Goal: Communication & Community: Answer question/provide support

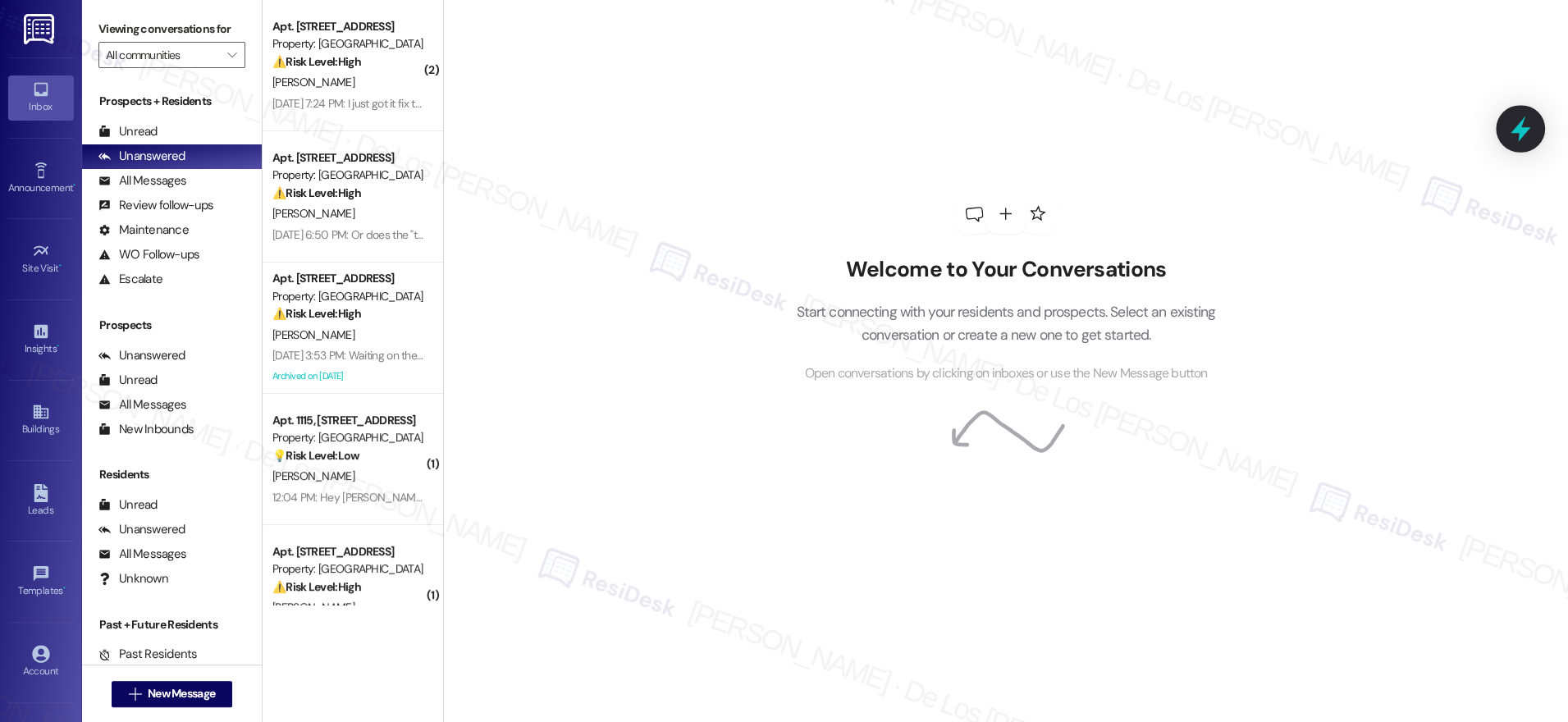
click at [1508, 131] on icon at bounding box center [1520, 128] width 28 height 28
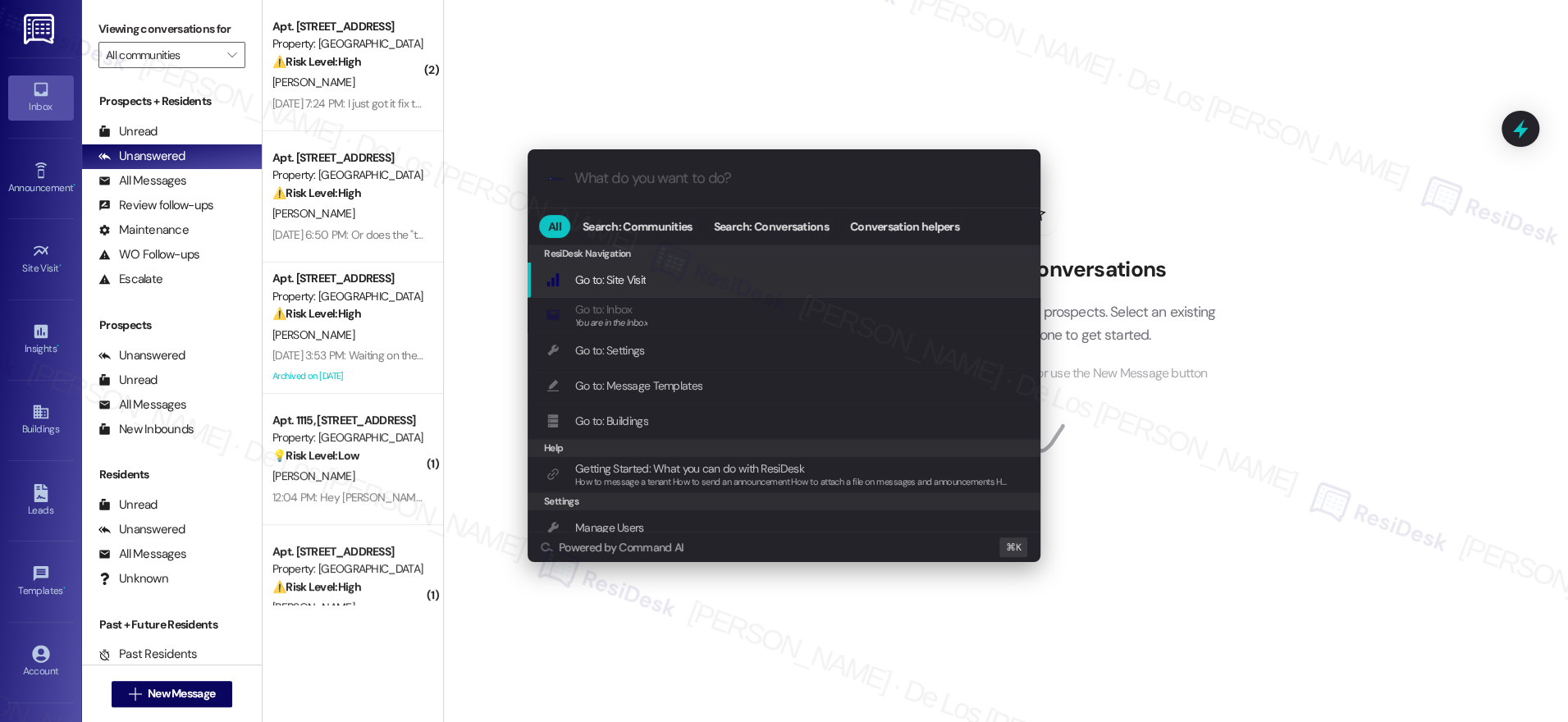
type input "d"
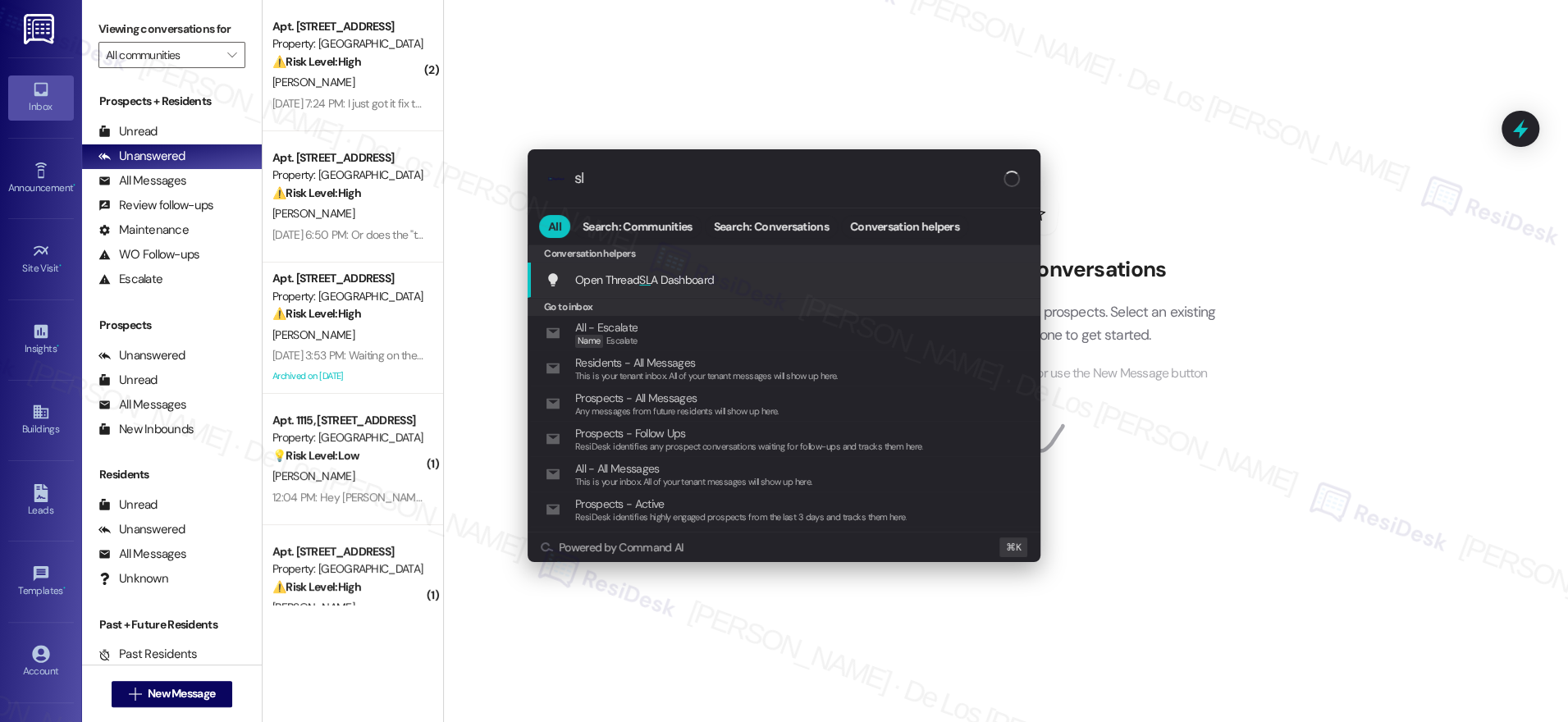
type input "sla"
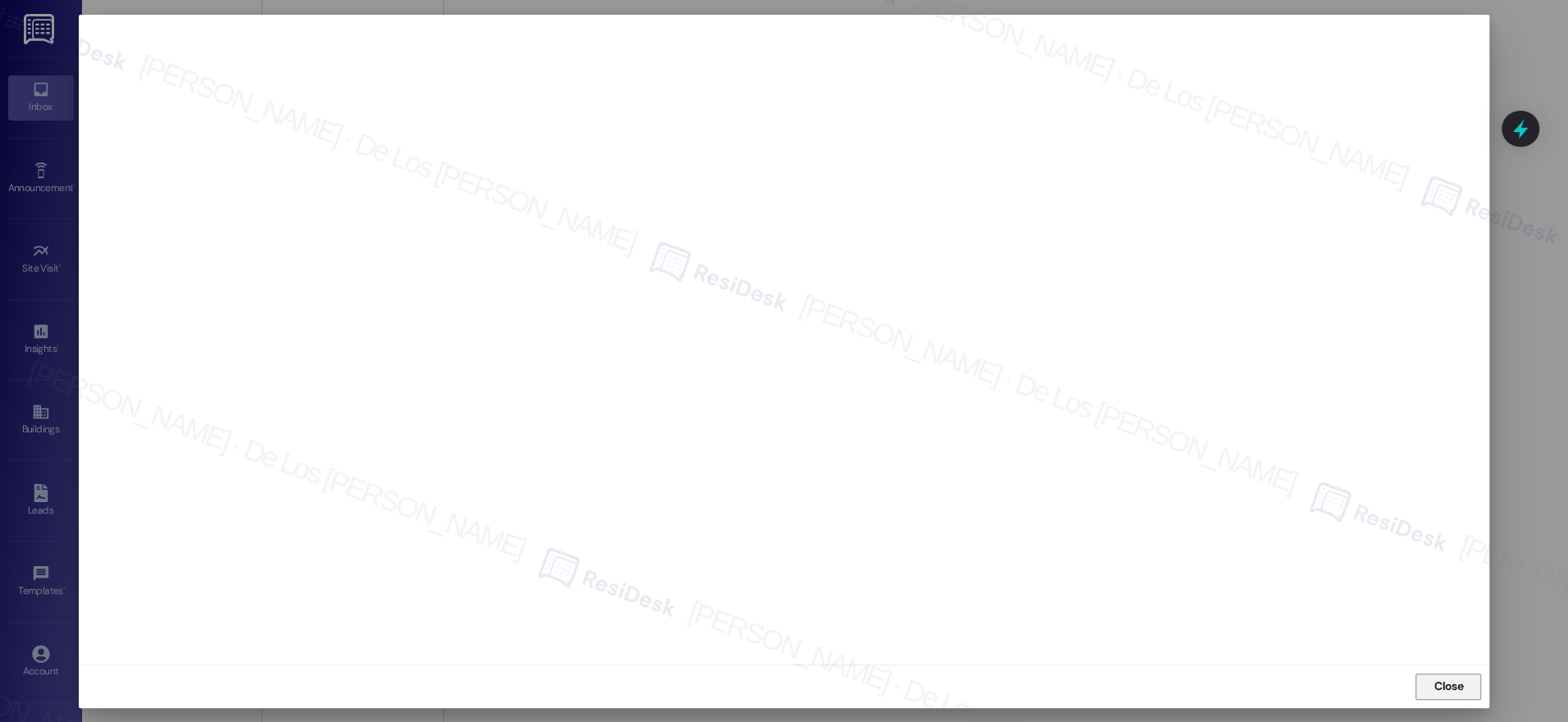
click at [1457, 687] on span "Close" at bounding box center [1448, 686] width 29 height 17
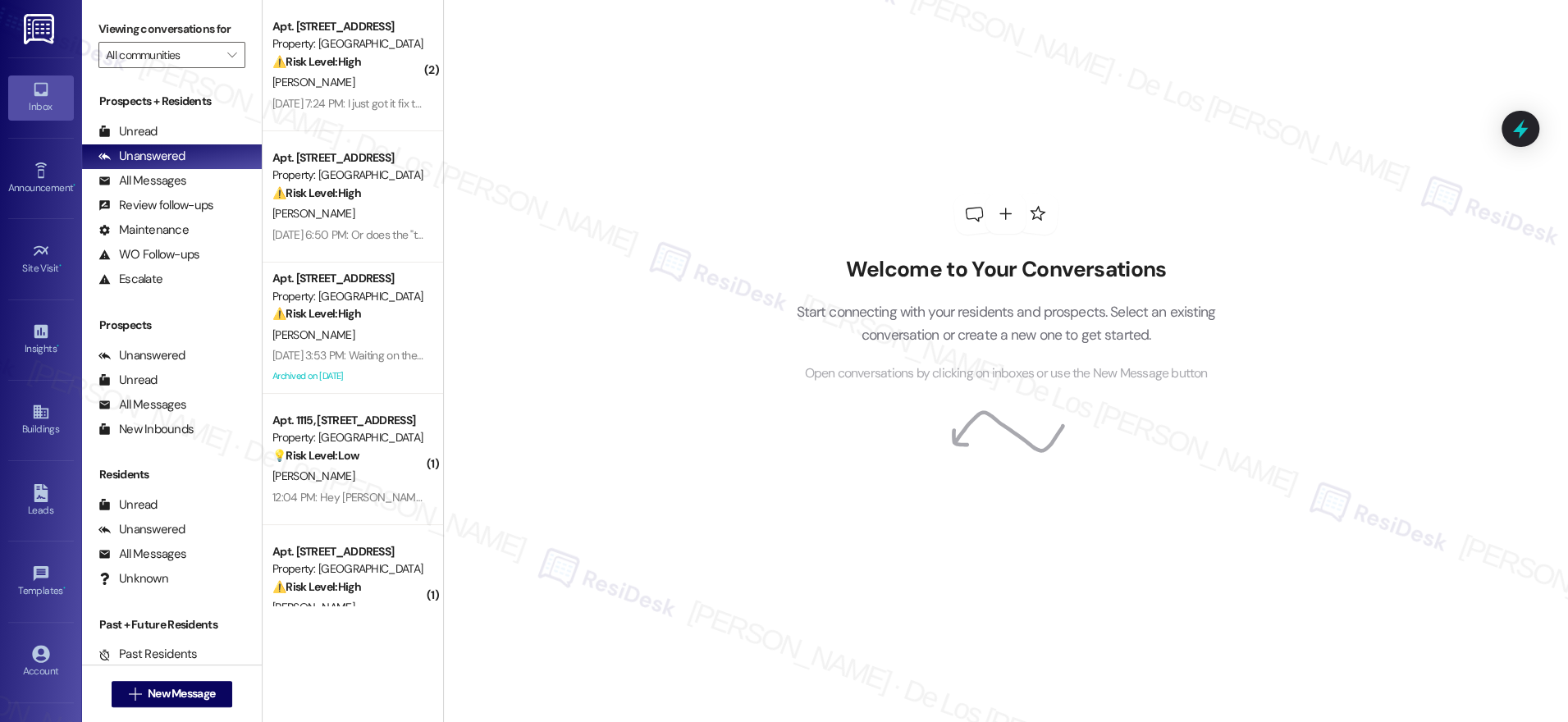
click at [1518, 128] on icon at bounding box center [1520, 128] width 15 height 20
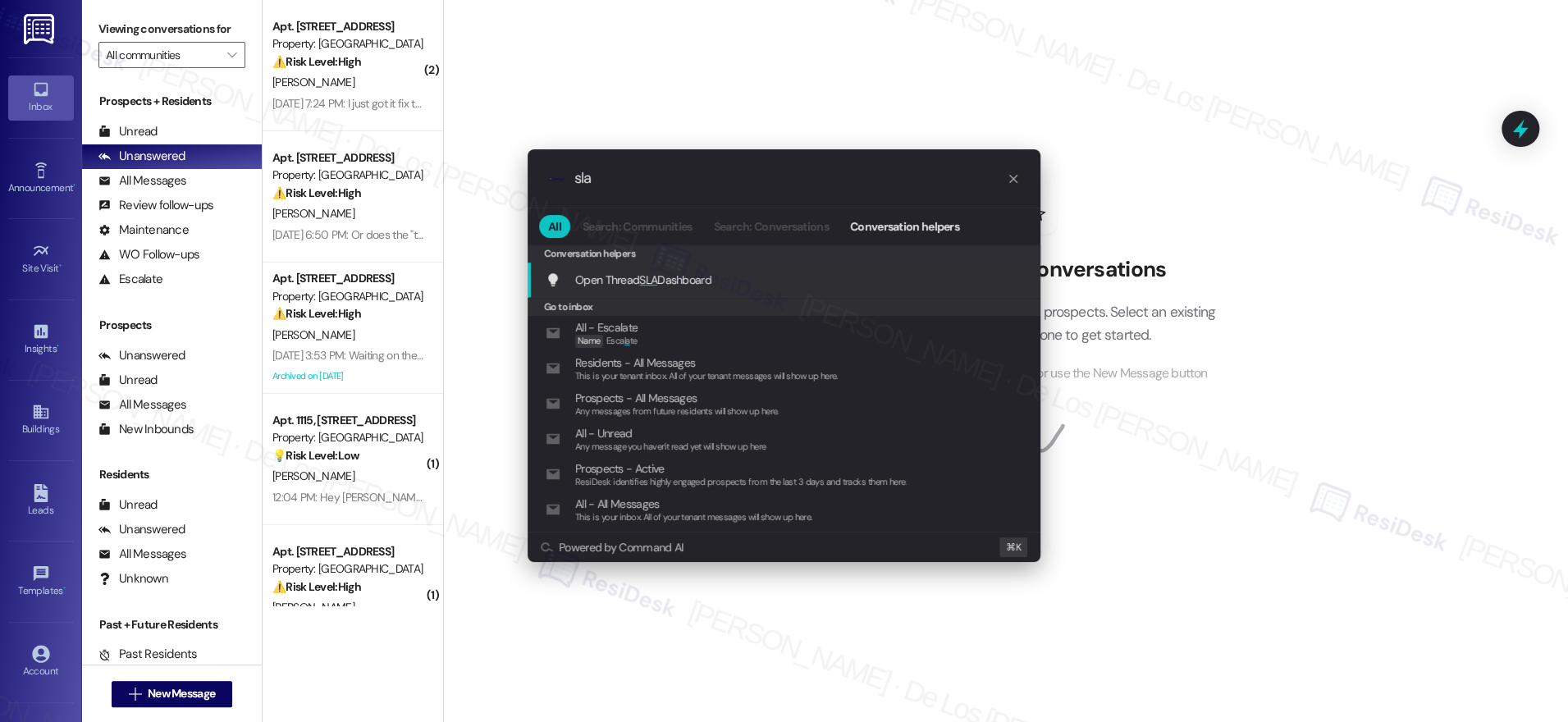
type input "sla"
click at [843, 288] on div "Open Thread SLA Dashboard Add shortcut" at bounding box center [785, 279] width 480 height 18
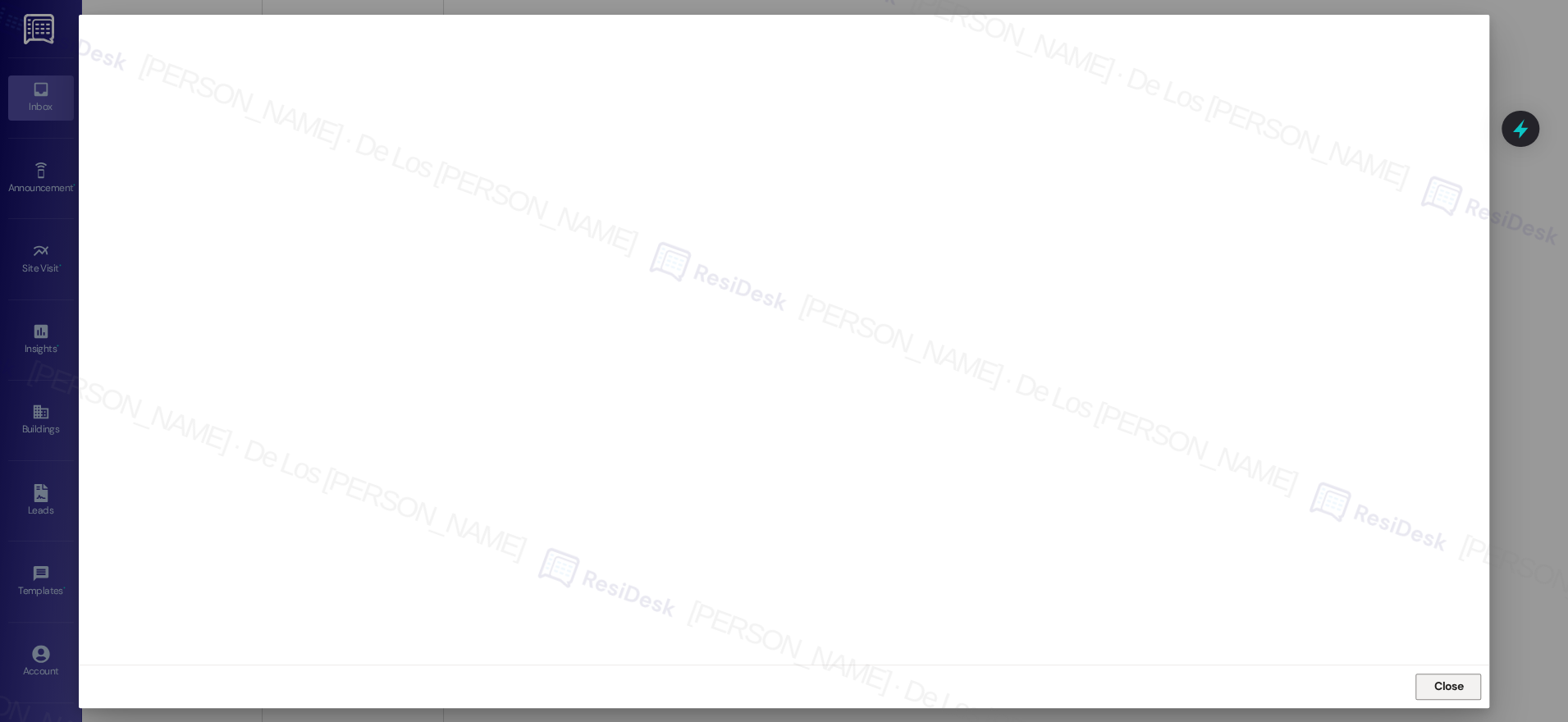
click at [1440, 689] on span "Close" at bounding box center [1448, 686] width 29 height 17
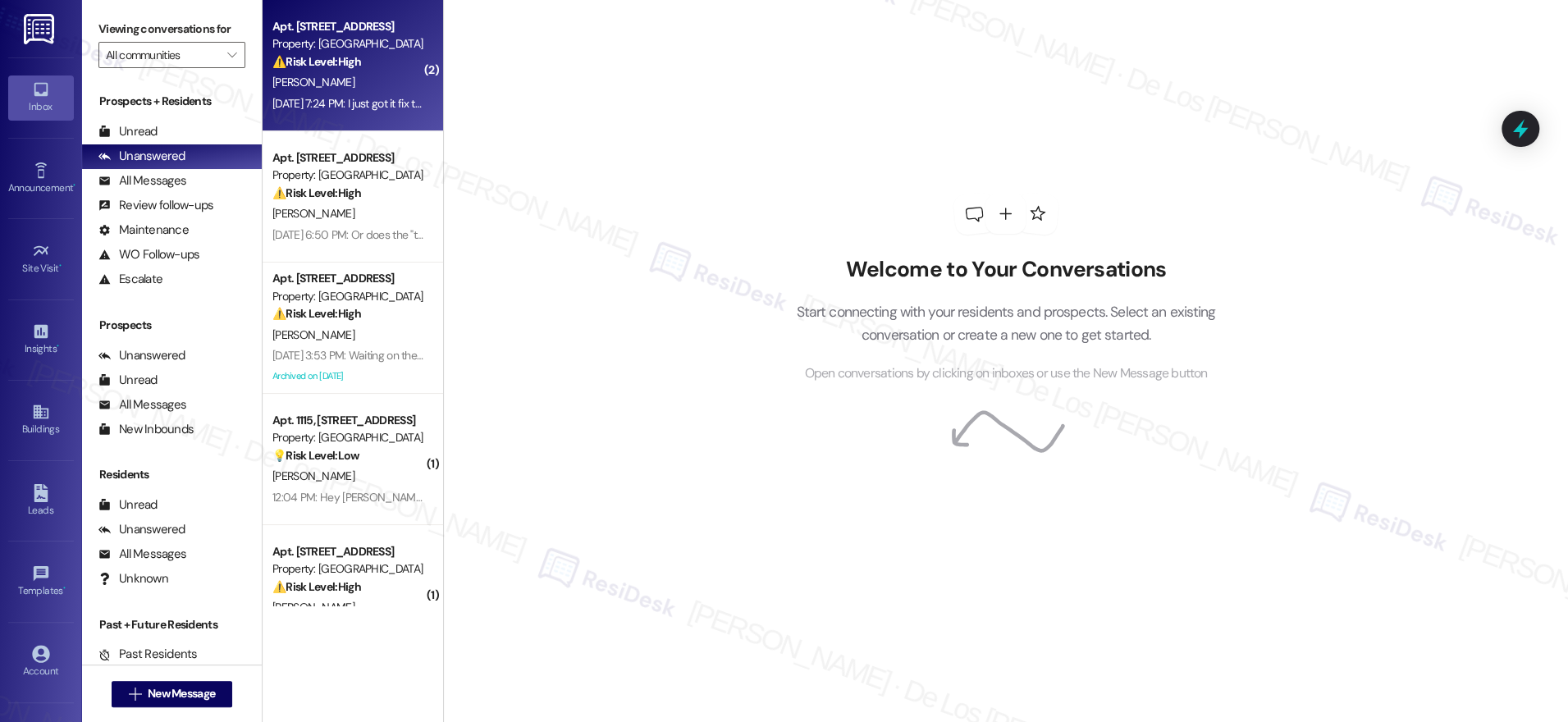
click at [345, 102] on div "Sep 06, 2025 at 7:24 PM: I just got it fix thanks Sep 06, 2025 at 7:24 PM: I ju…" at bounding box center [358, 103] width 171 height 15
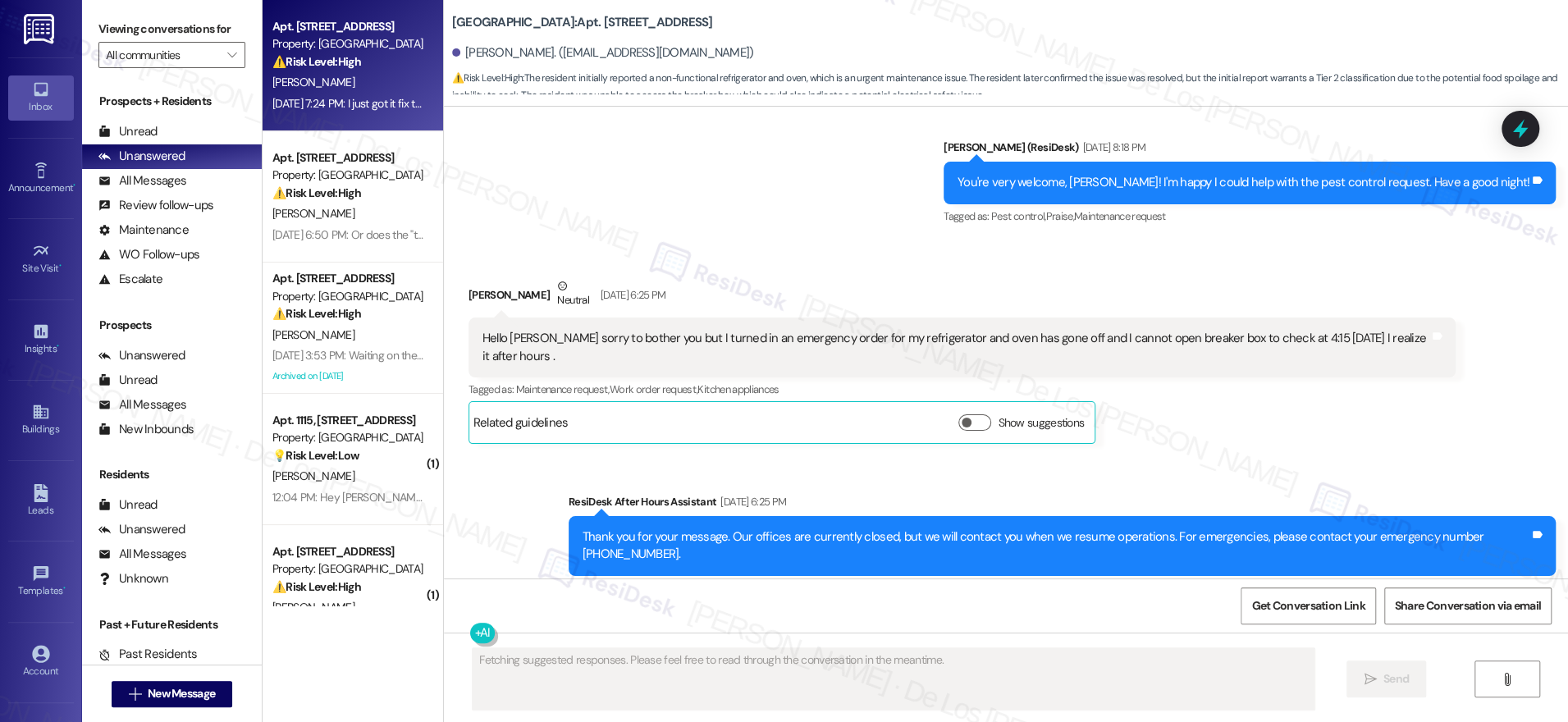
scroll to position [5373, 0]
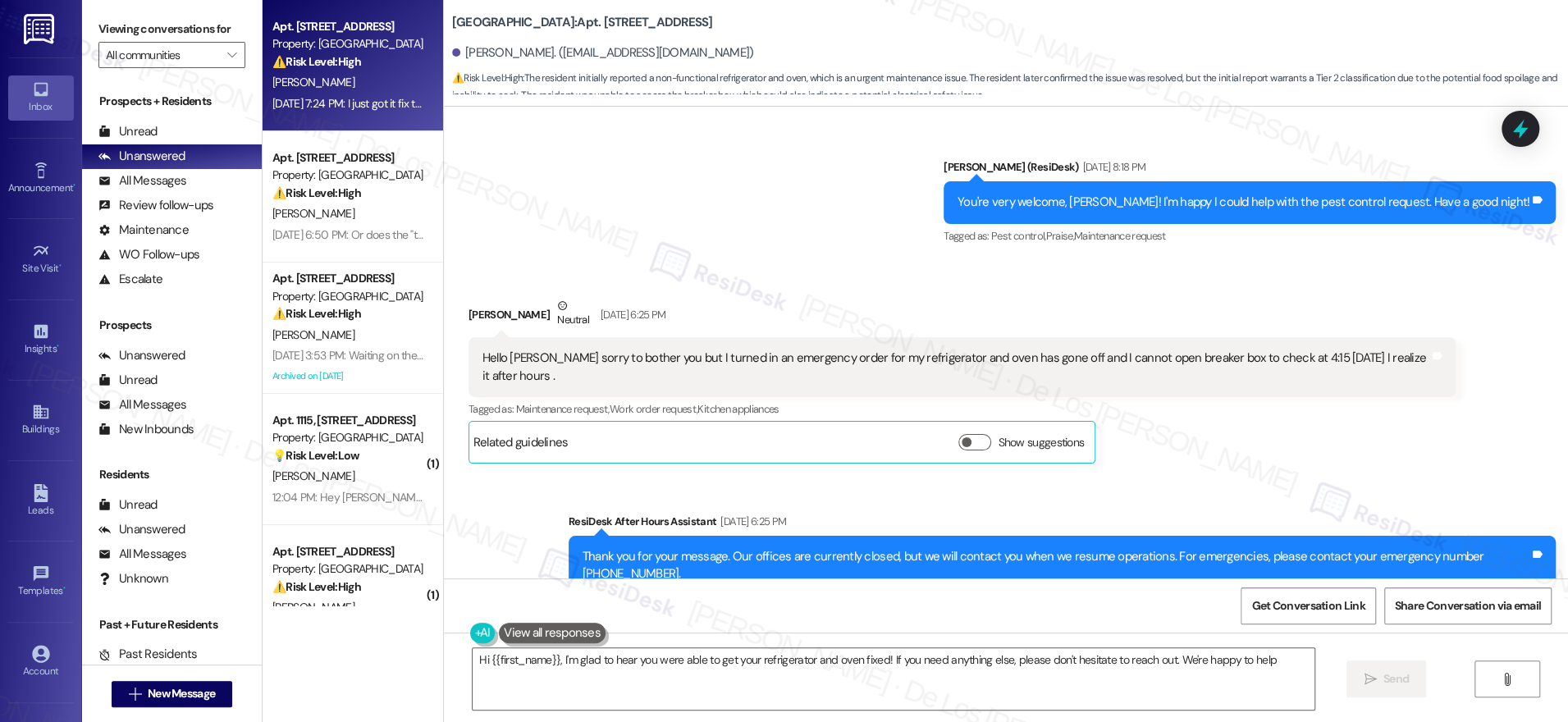
type textarea "Hi {{first_name}}, I'm glad to hear you were able to get your refrigerator and …"
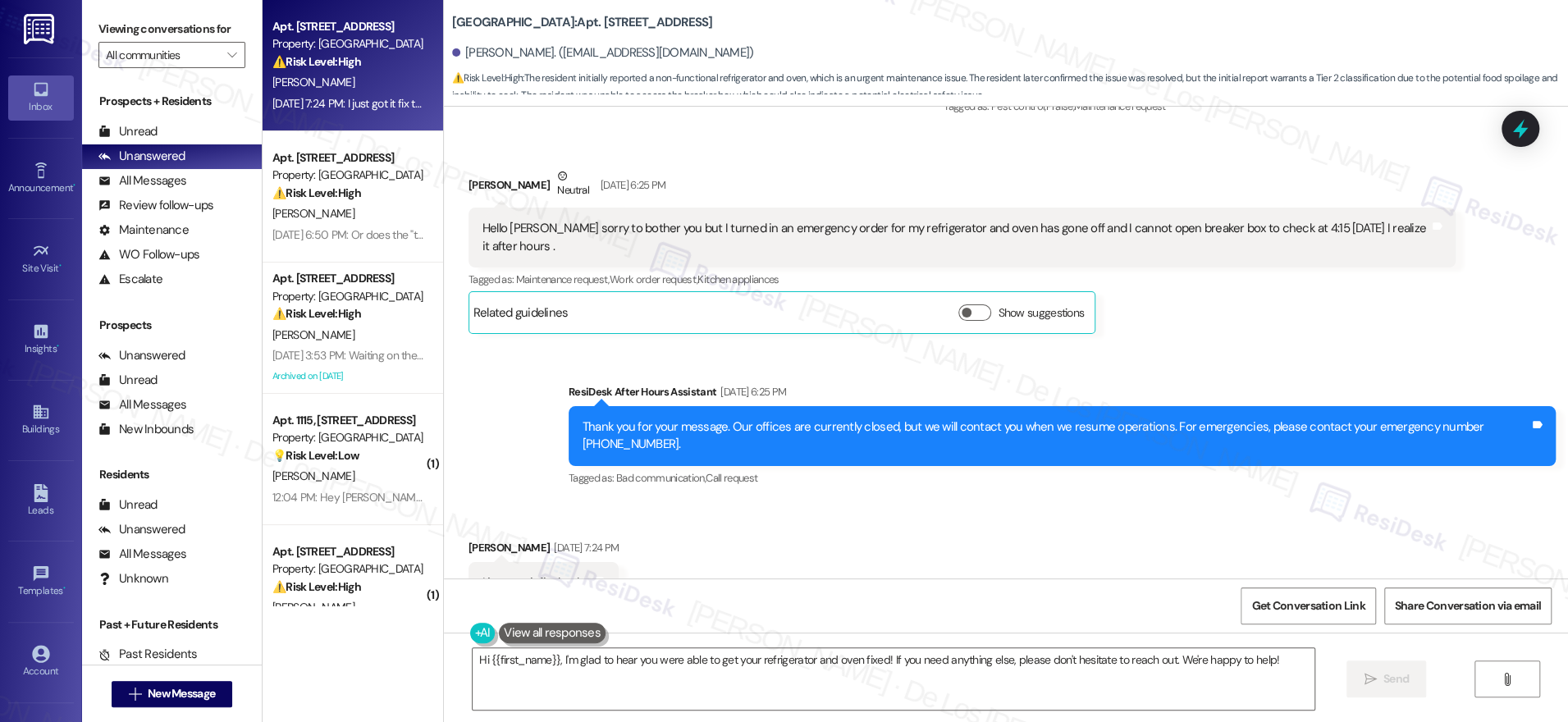
scroll to position [5512, 0]
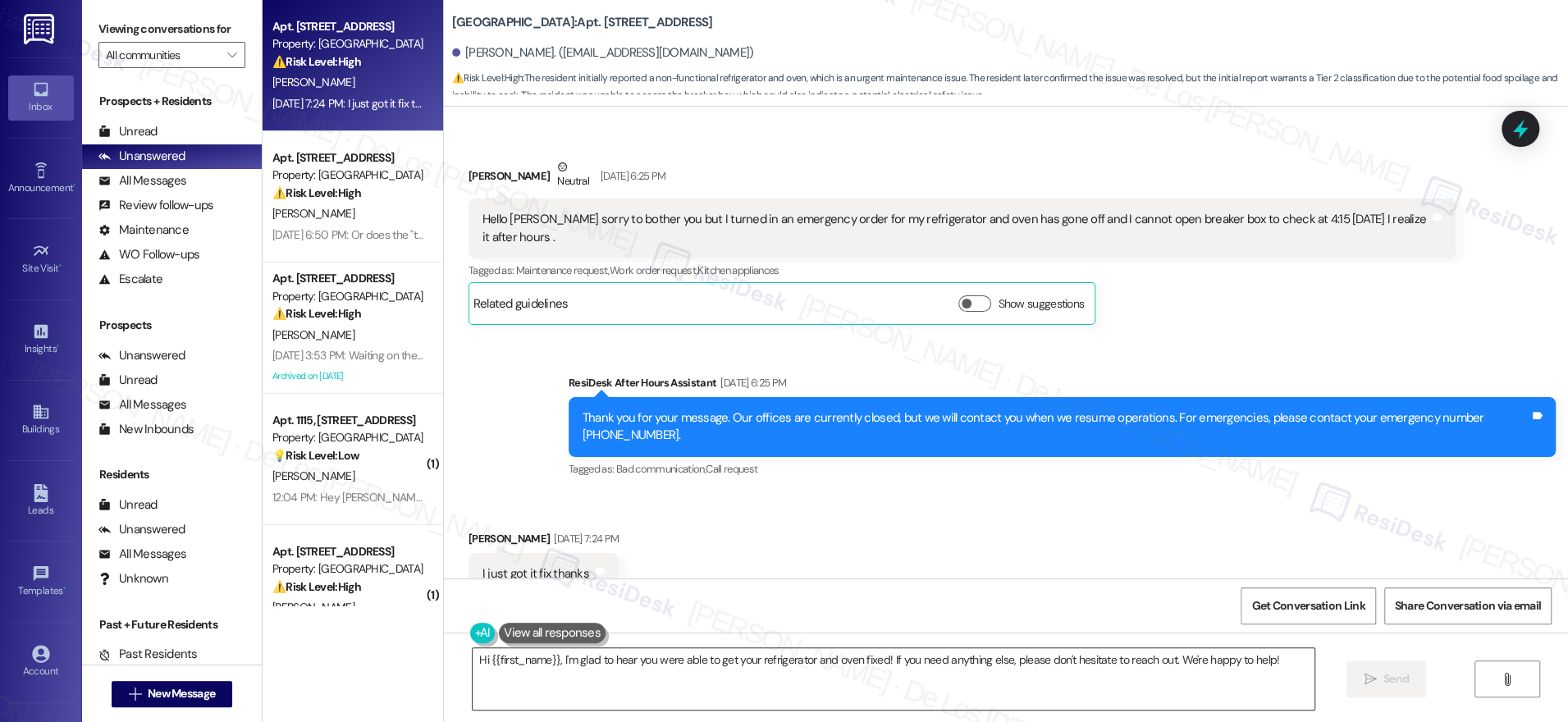
drag, startPoint x: 1278, startPoint y: 671, endPoint x: 1297, endPoint y: 671, distance: 19.0
click at [1279, 671] on textarea "Hi {{first_name}}, I'm glad to hear you were able to get your refrigerator and …" at bounding box center [894, 679] width 842 height 62
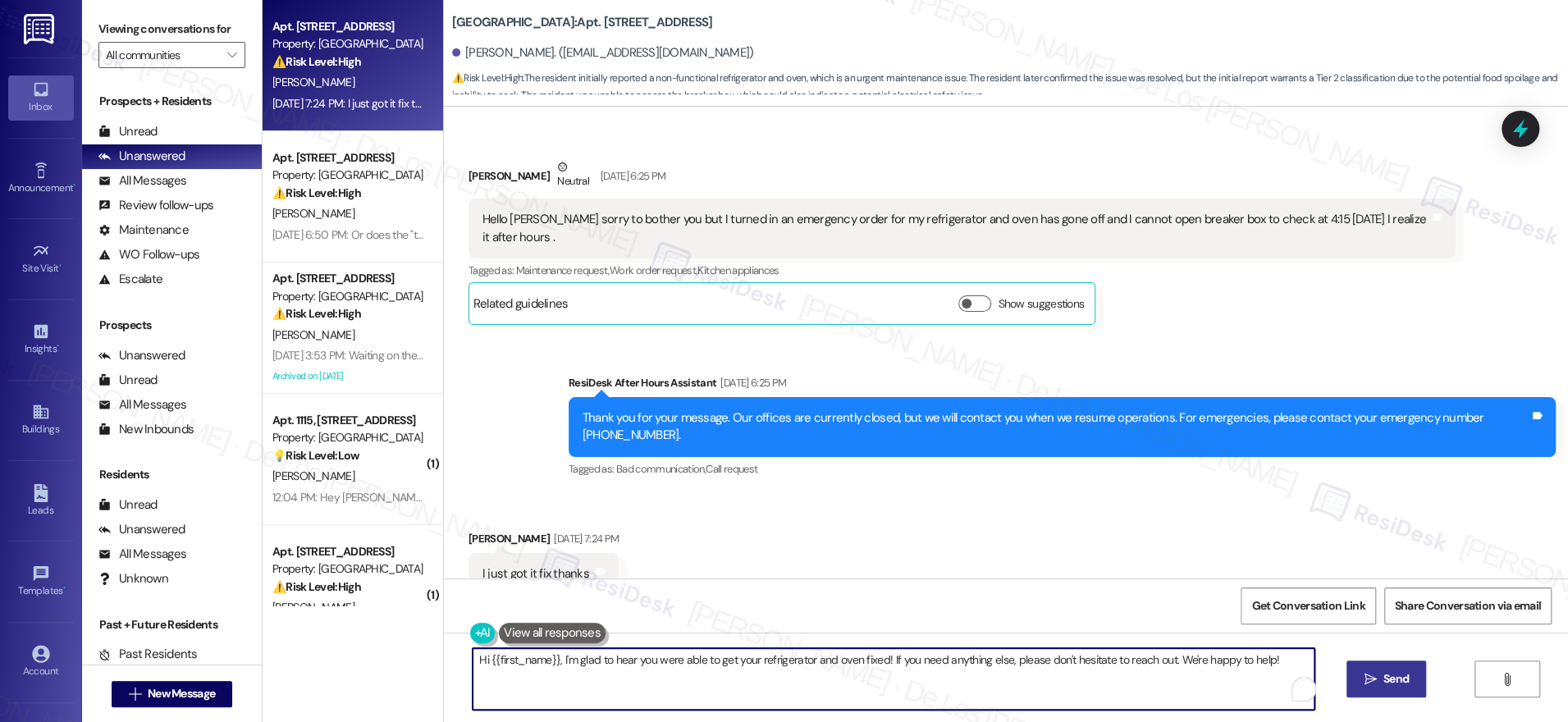
click at [1367, 678] on icon "" at bounding box center [1370, 679] width 12 height 13
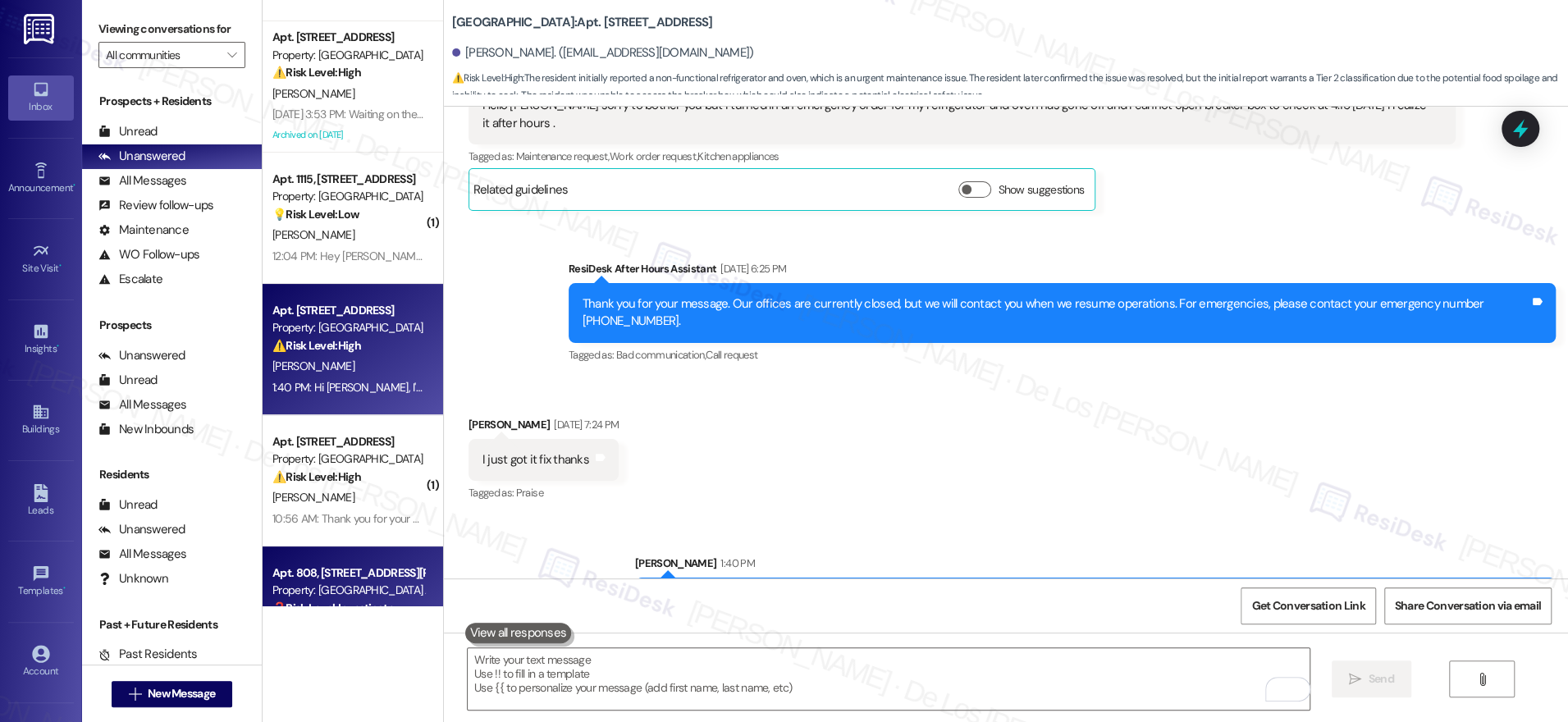
scroll to position [0, 0]
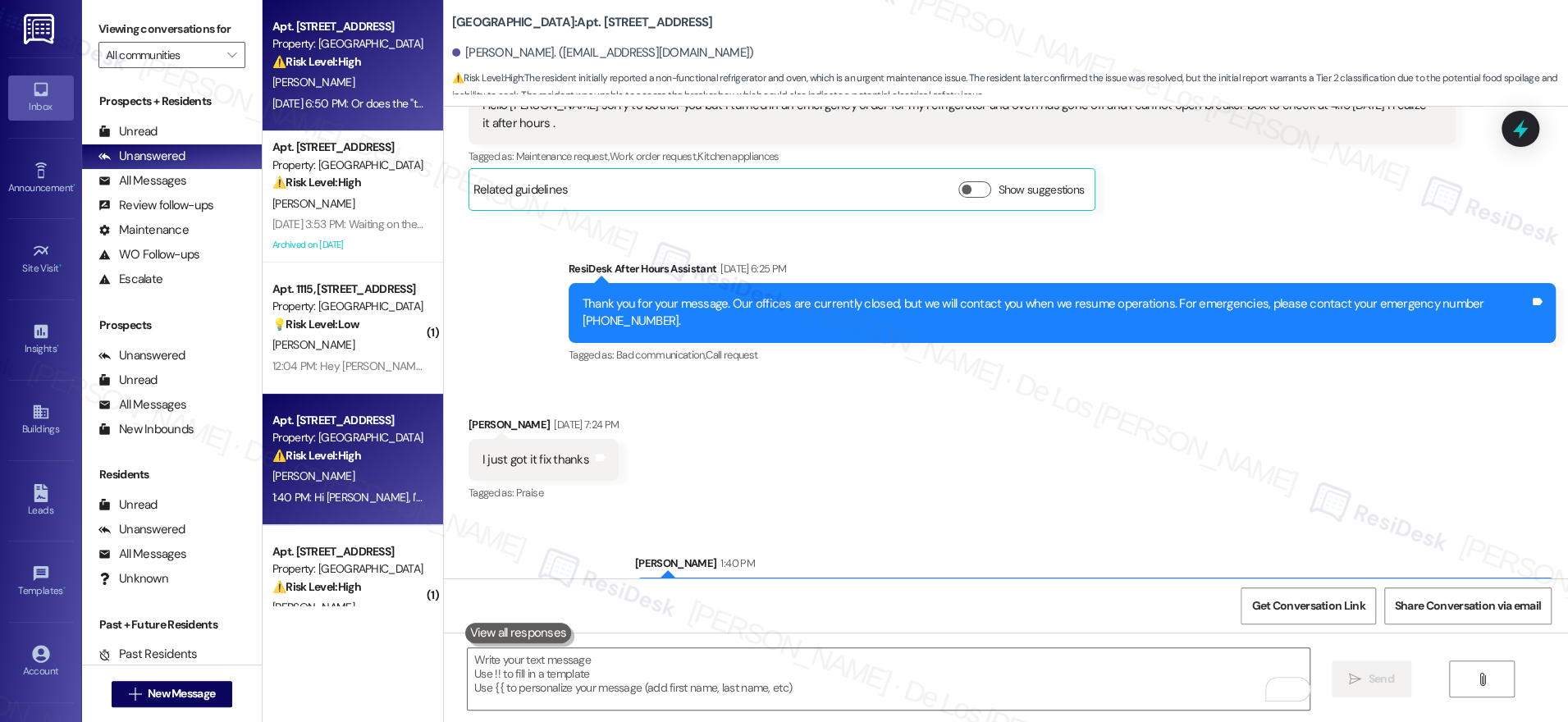
click at [349, 122] on div "Apt. 4514, 201 Hackberry St Property: Hackberry Ranch ⚠️ Risk Level: High The r…" at bounding box center [353, 65] width 180 height 131
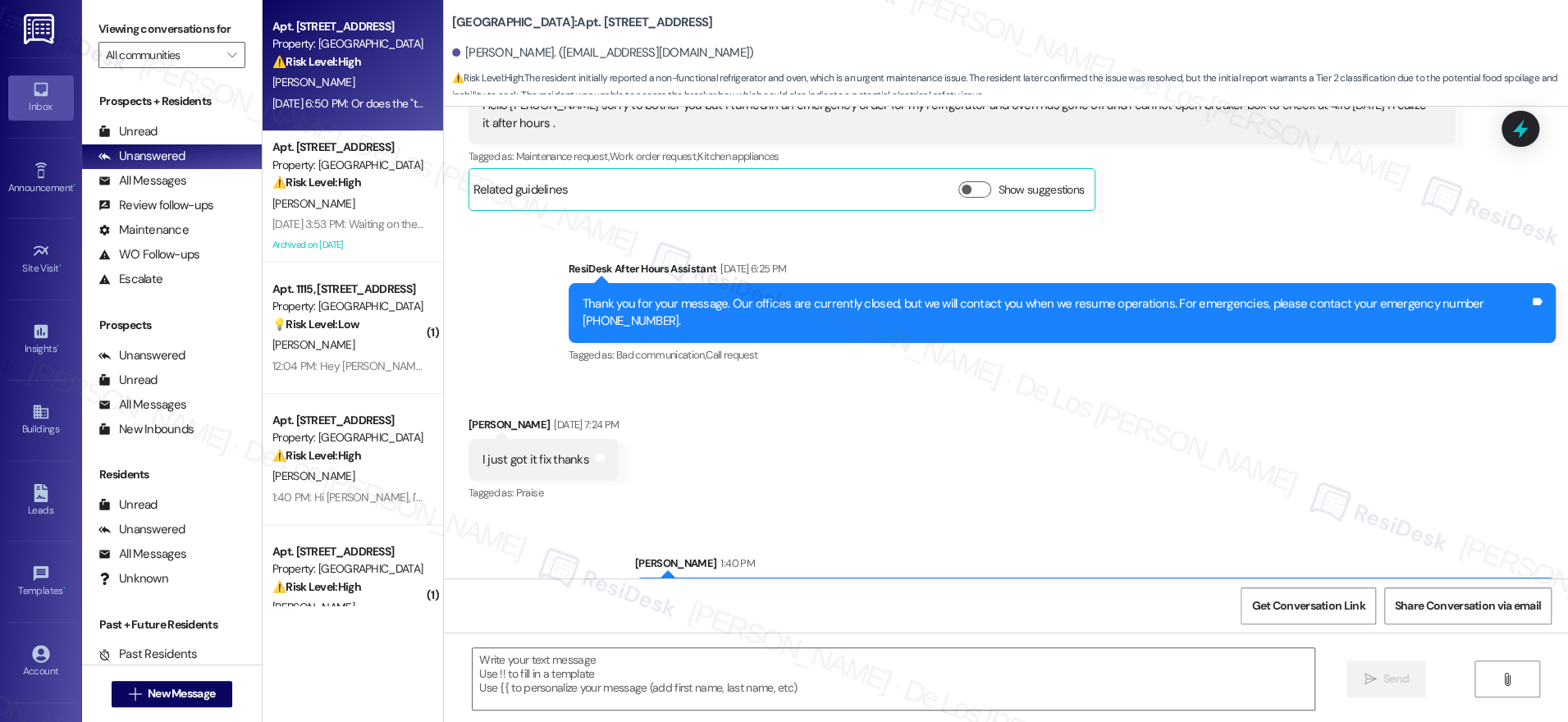
type textarea "Fetching suggested responses. Please feel free to read through the conversation…"
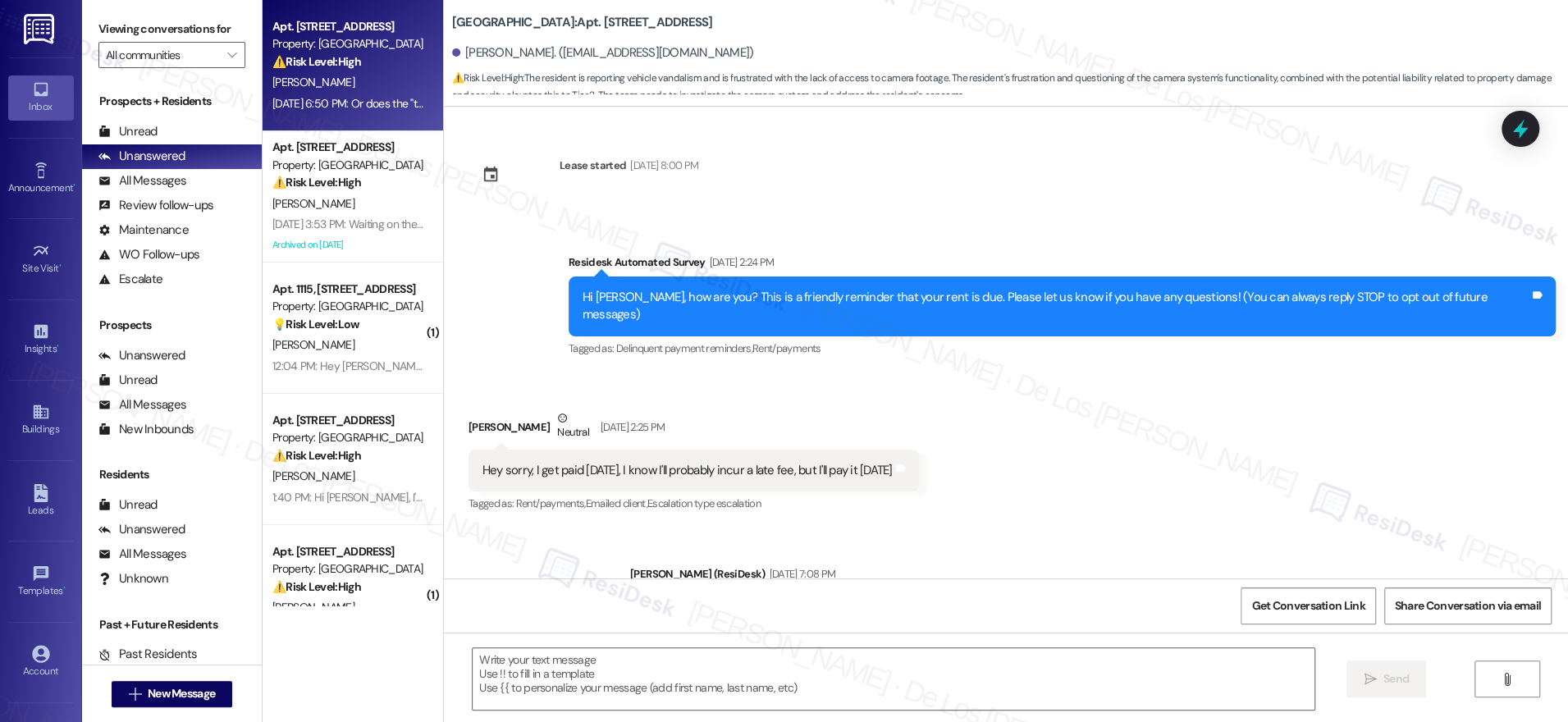
type textarea "Fetching suggested responses. Please feel free to read through the conversation…"
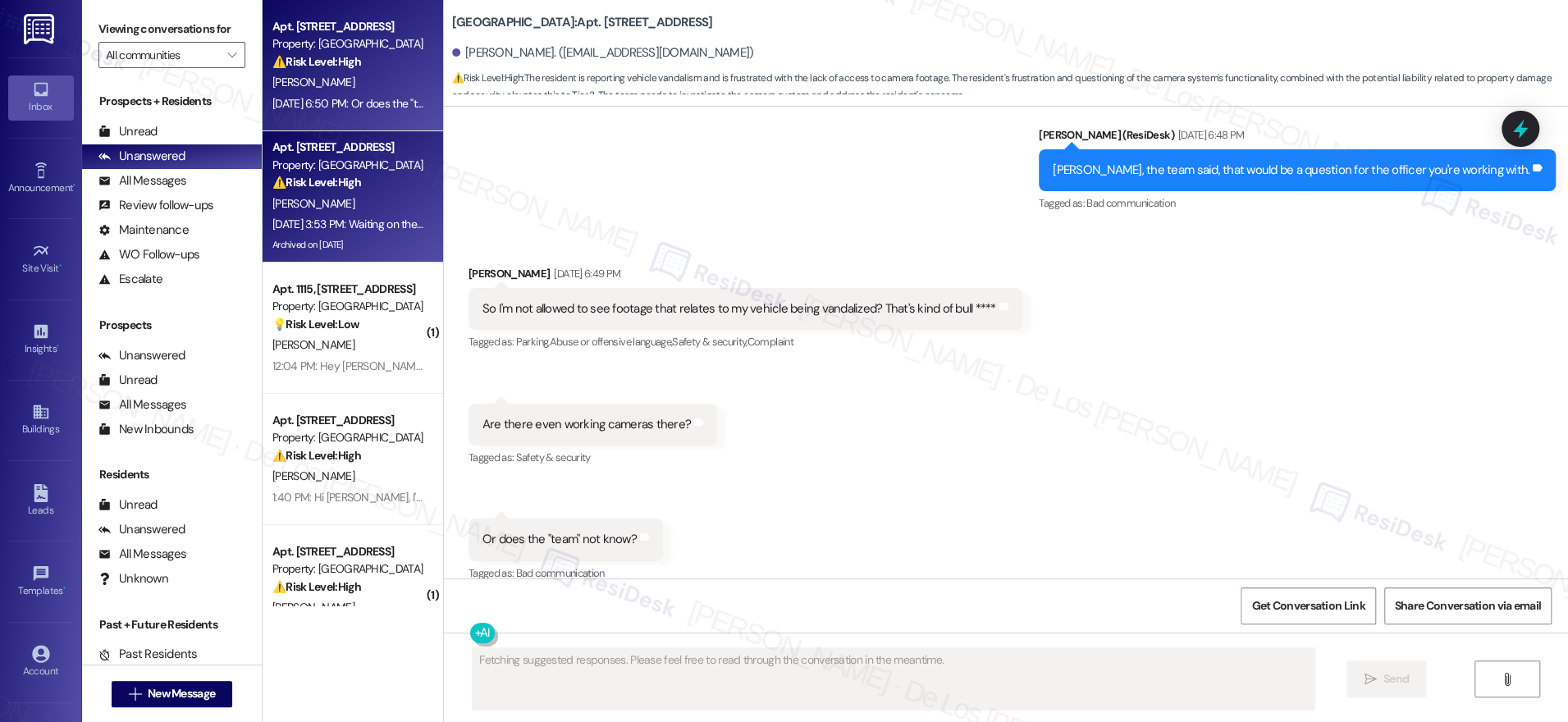
click at [364, 221] on div "Sep 05, 2025 at 3:53 PM: Waiting on the church to pay it they should be reachin…" at bounding box center [694, 224] width 843 height 15
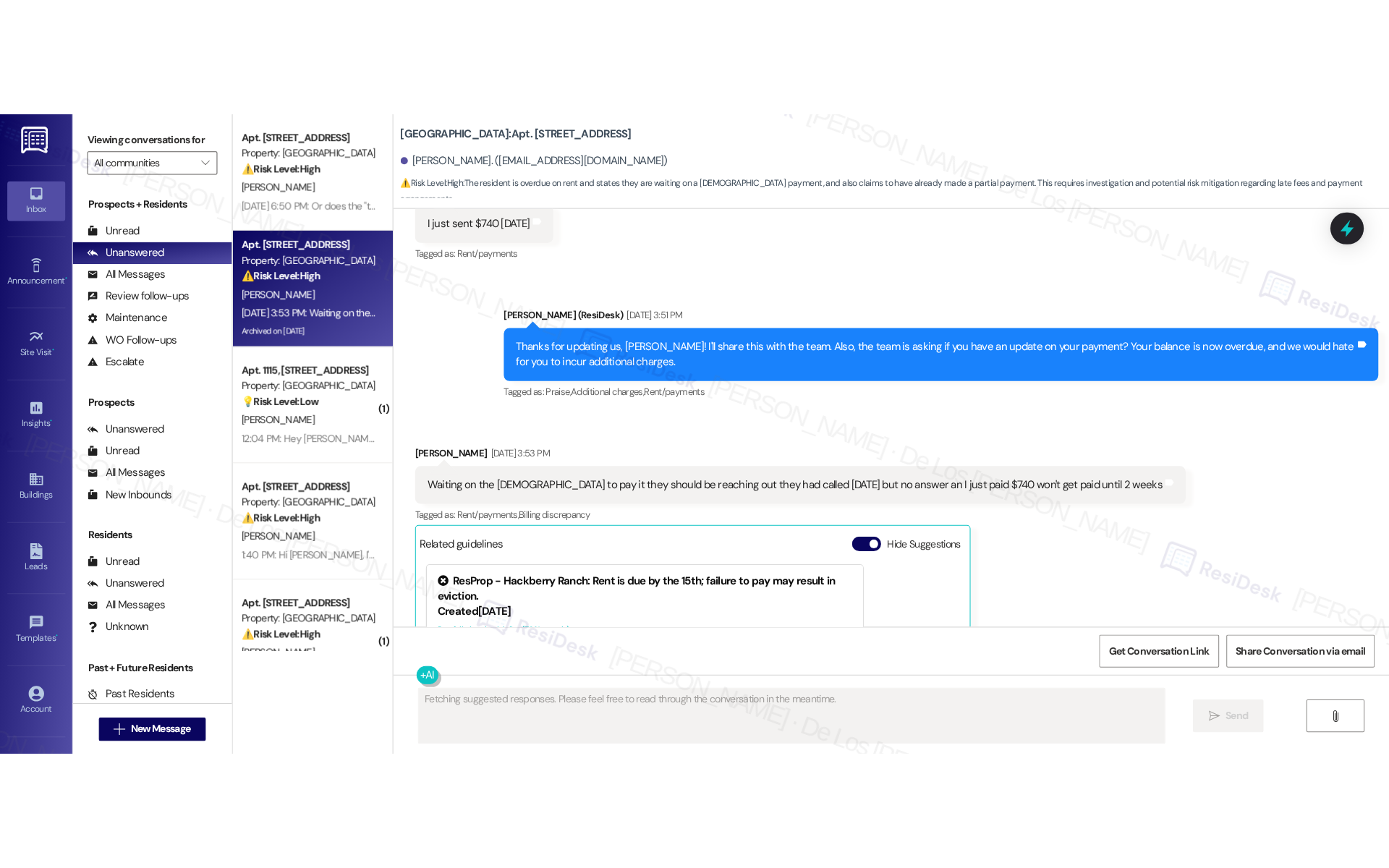
scroll to position [27817, 0]
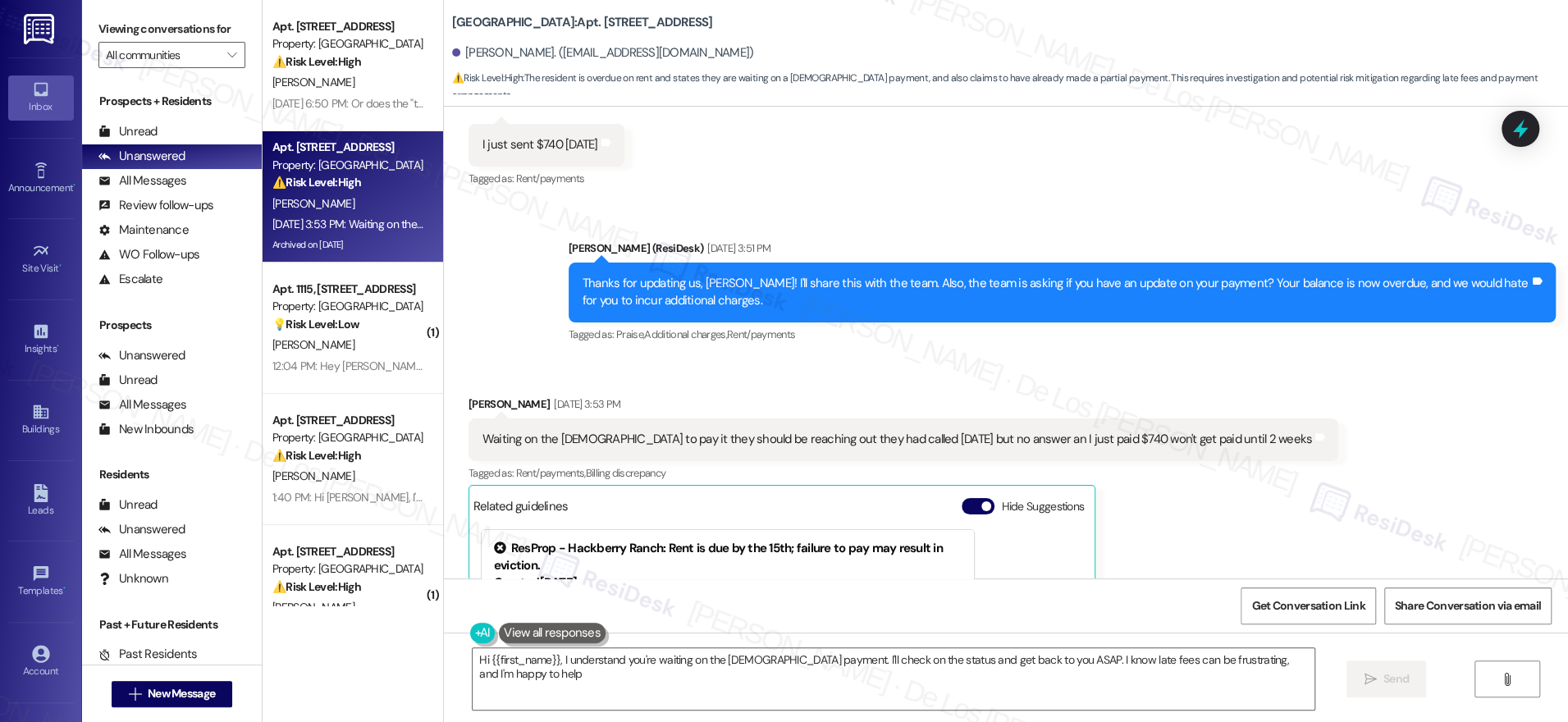
type textarea "Hi {{first_name}}, I understand you're waiting on the church payment. I'll chec…"
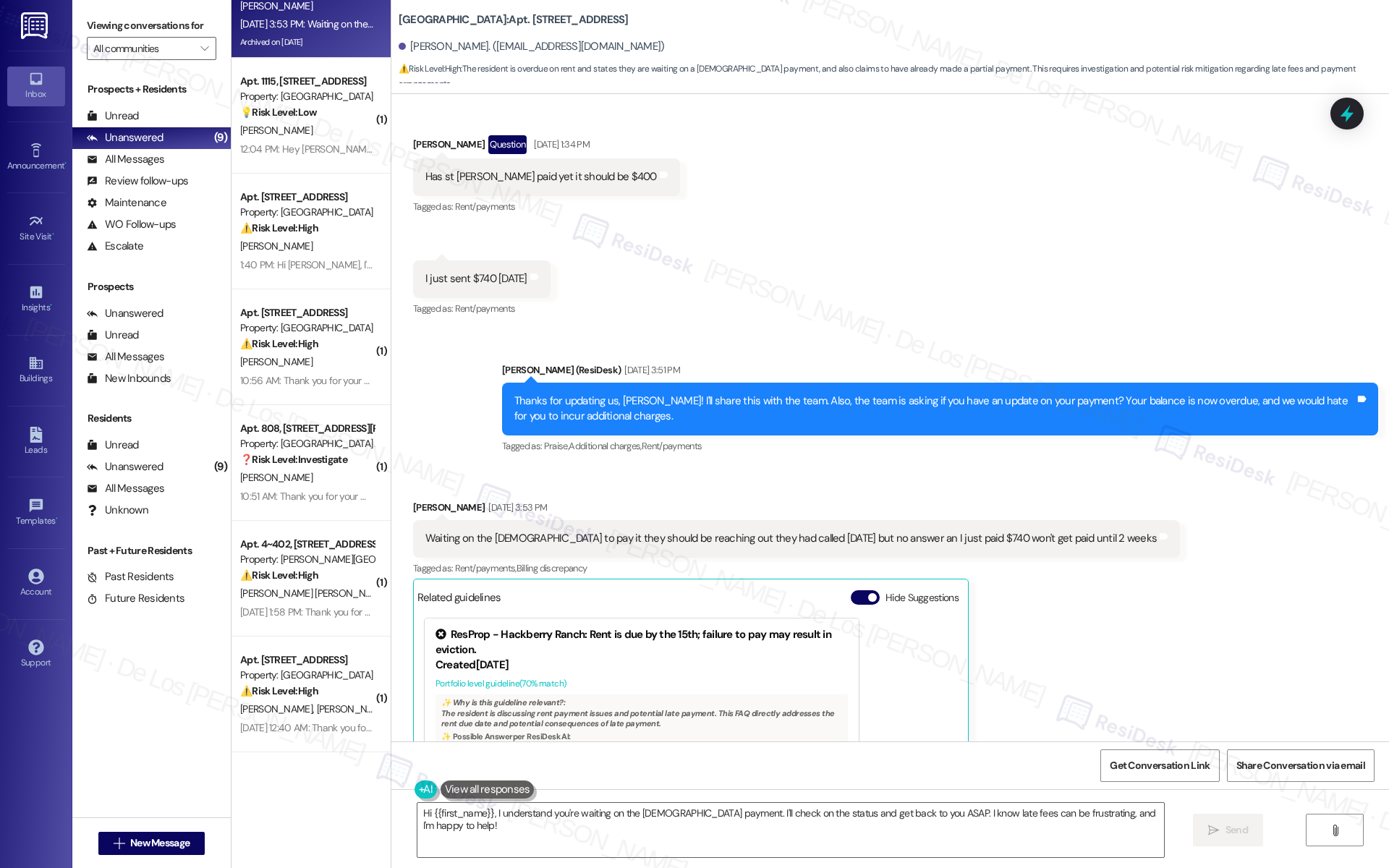
scroll to position [276, 0]
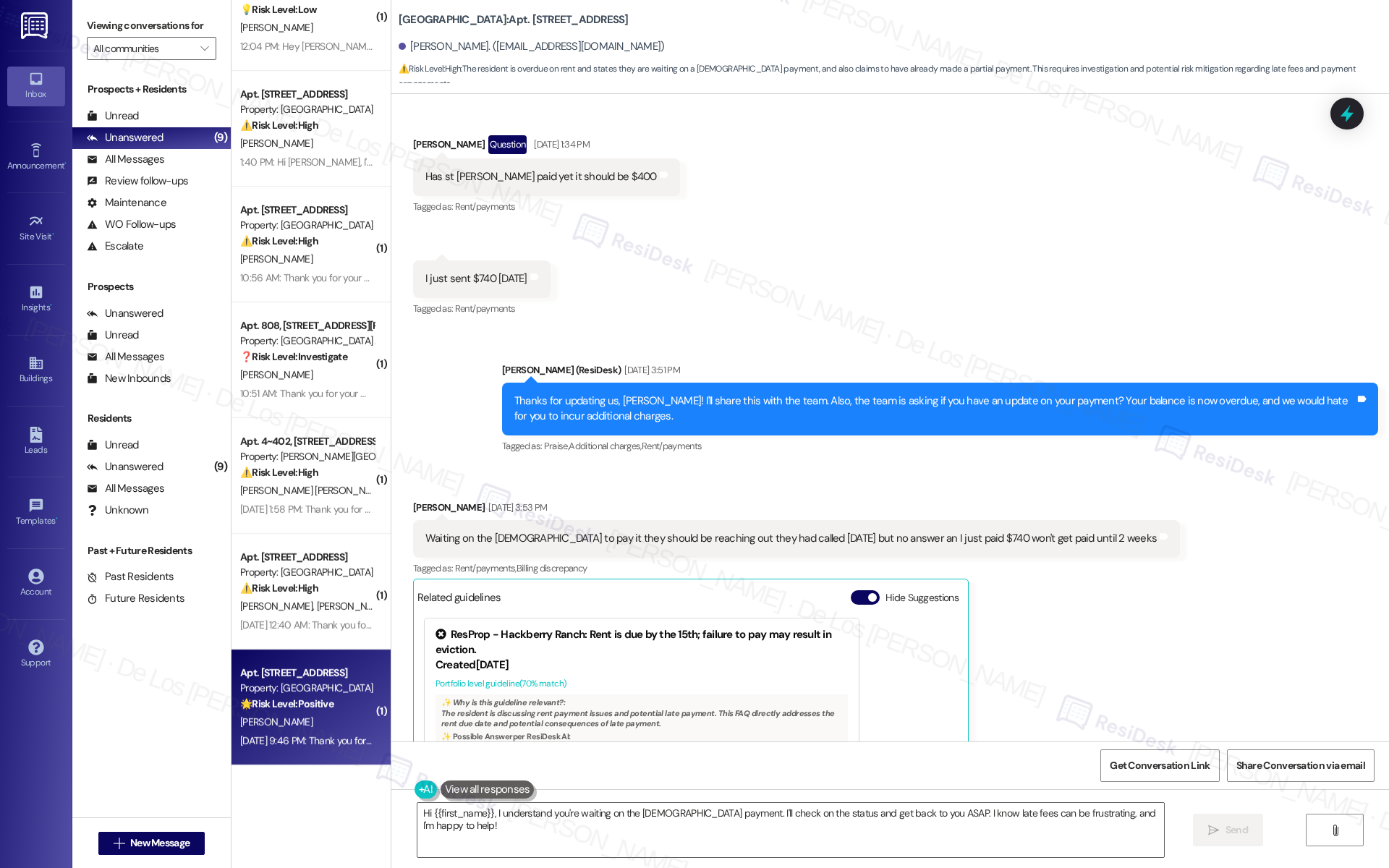
click at [315, 636] on div "Sep 05, 2025 at 9:46 PM: Thank you for your message. Our offices are currently …" at bounding box center [678, 740] width 877 height 13
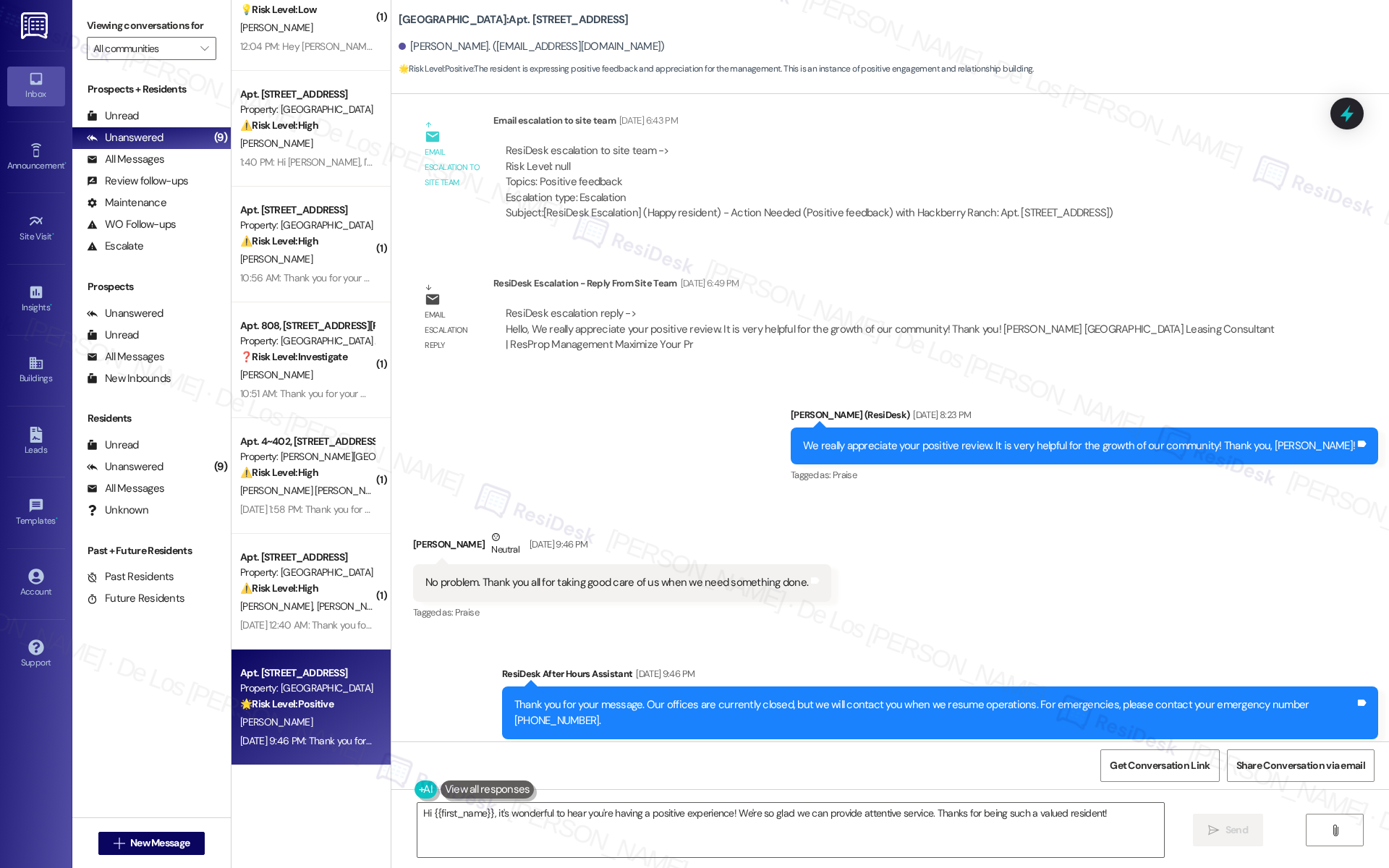
scroll to position [26074, 0]
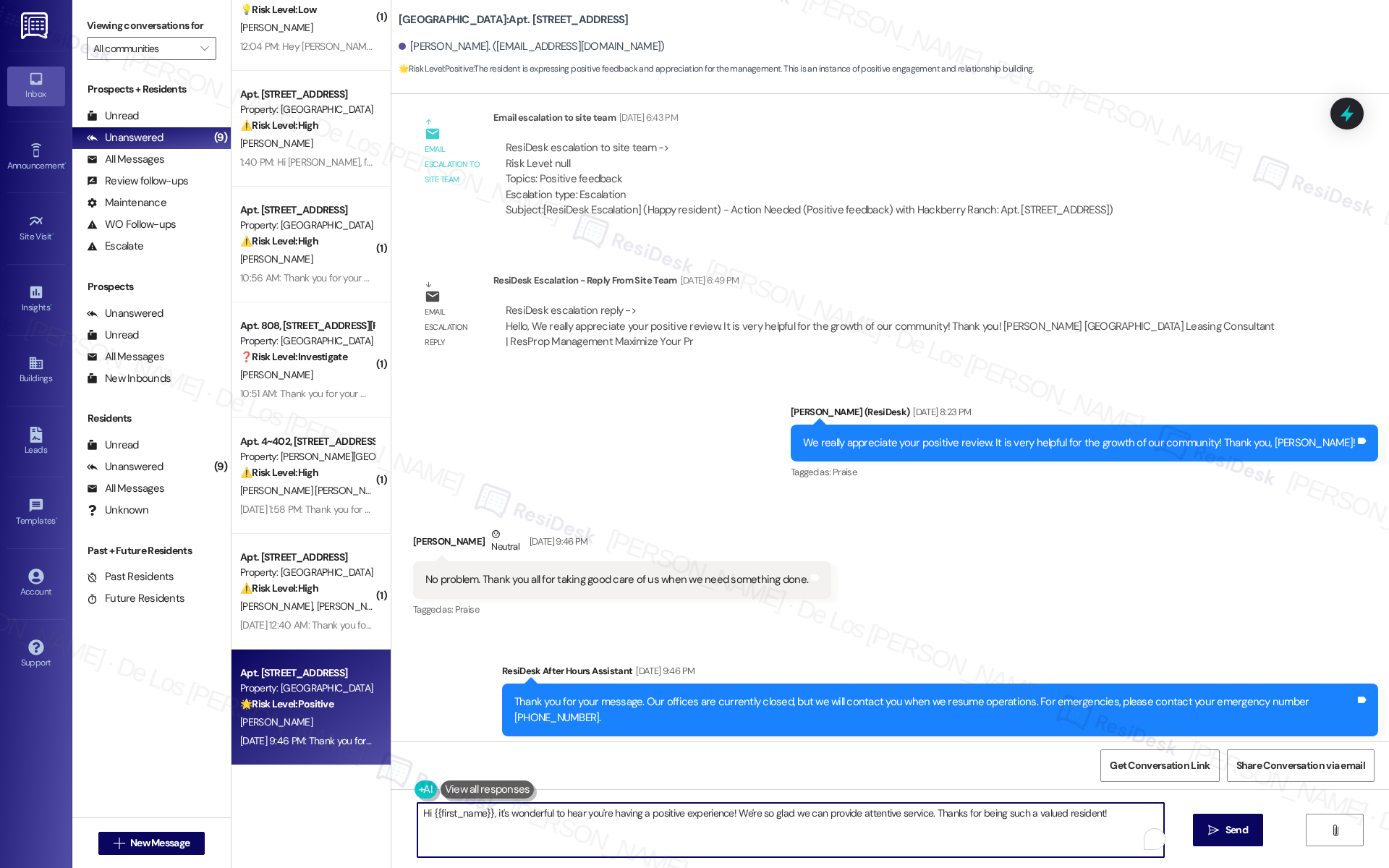
drag, startPoint x: 488, startPoint y: 808, endPoint x: 380, endPoint y: 810, distance: 108.0
click at [392, 636] on div "Hi {{first_name}}, it's wonderful to hear you're having a positive experience! …" at bounding box center [890, 844] width 997 height 109
click at [535, 636] on textarea "Hi {{first_name}}, it's wonderful to hear you're having a positive experience! …" at bounding box center [786, 830] width 747 height 54
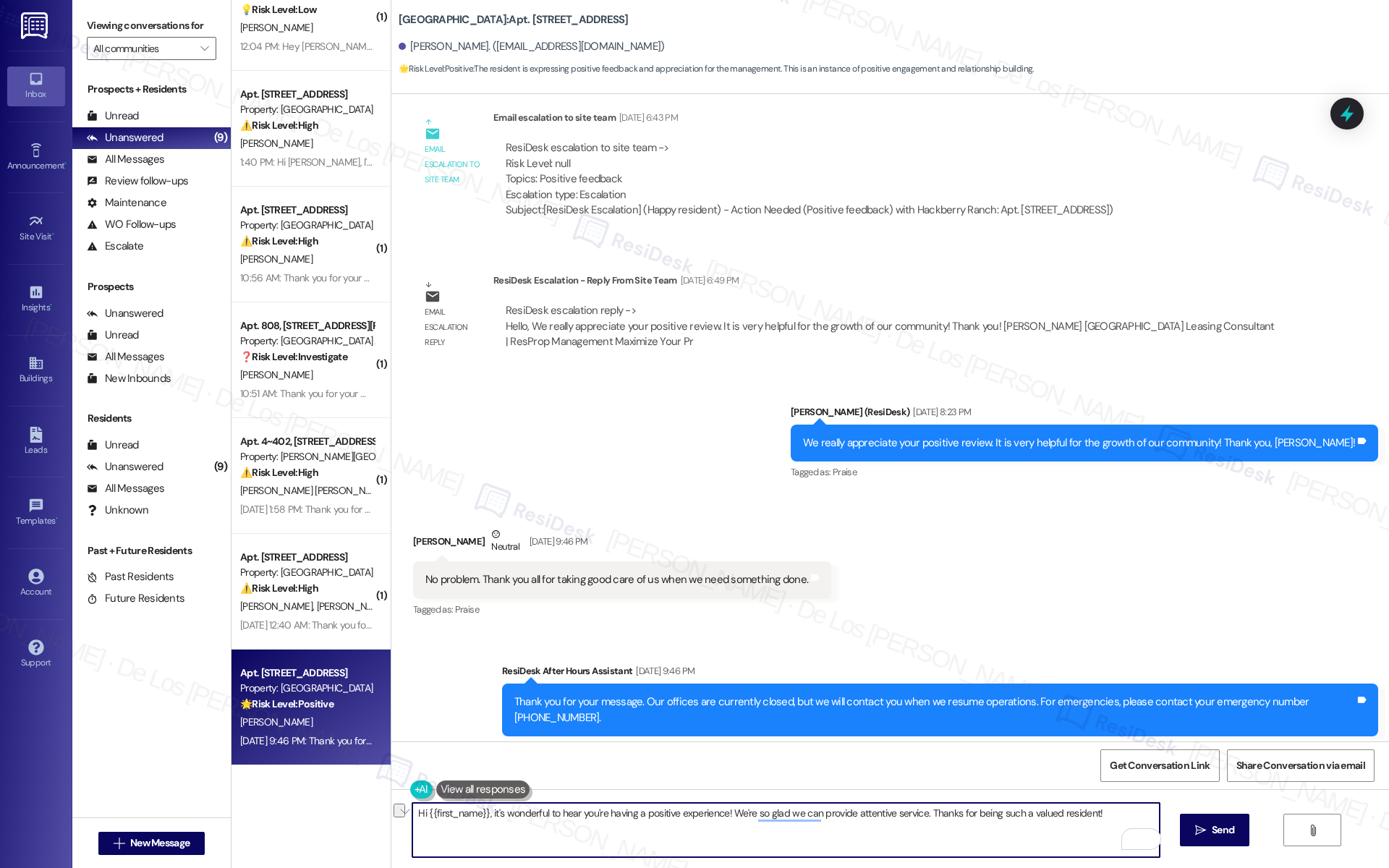
type textarea "🩷"
type textarea "♥️"
click at [1218, 636] on button " Send" at bounding box center [1215, 830] width 70 height 33
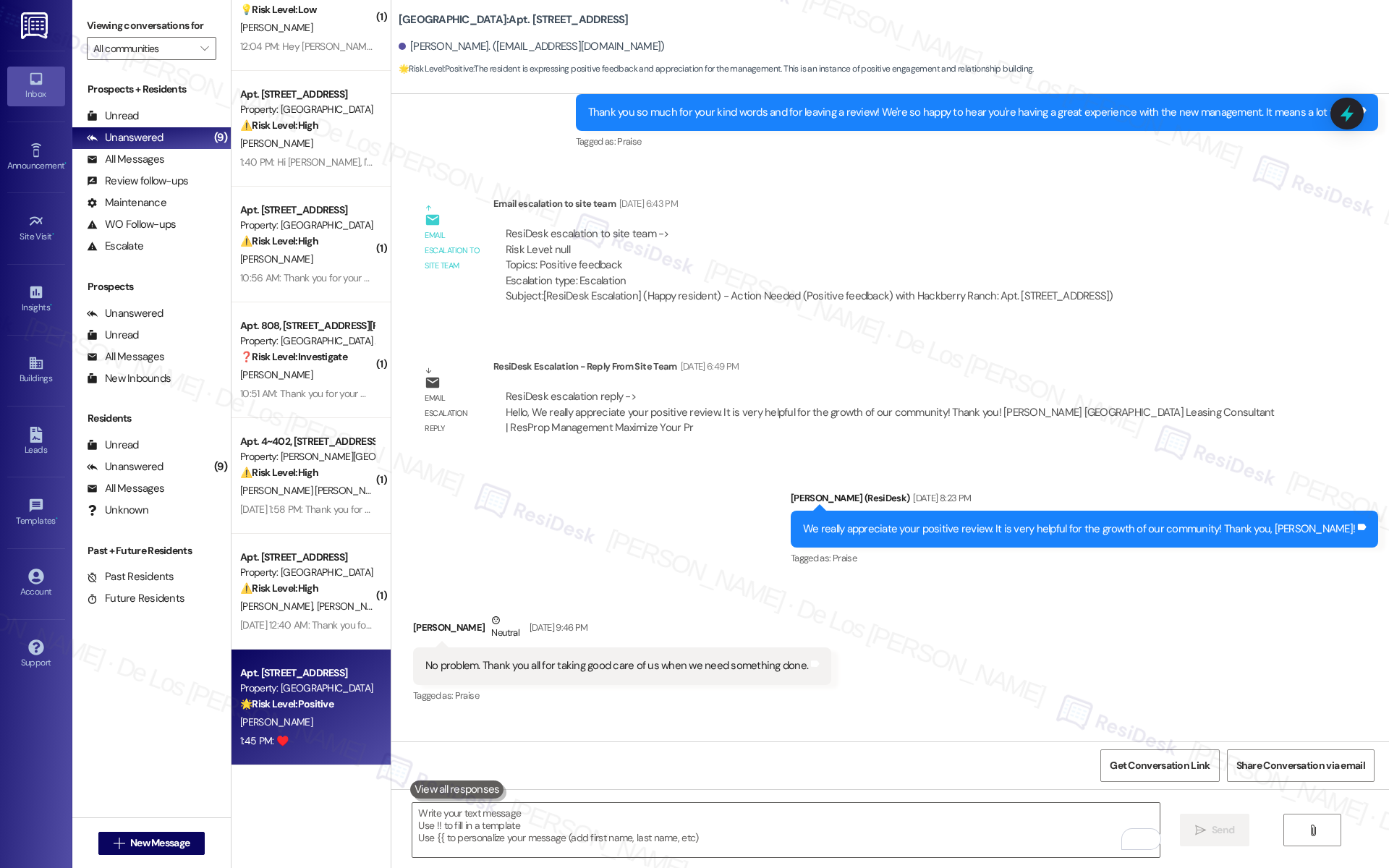
scroll to position [26175, 0]
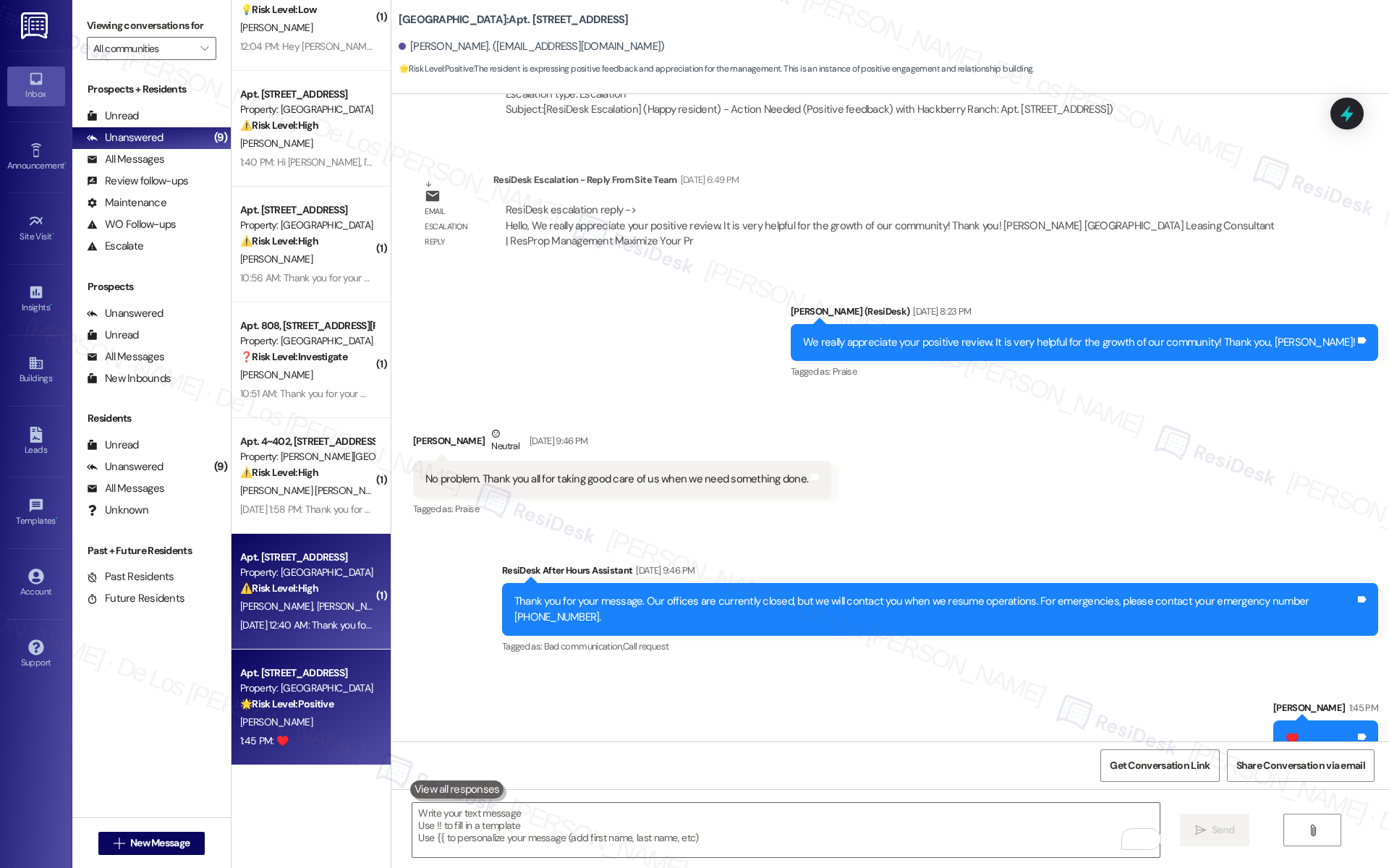
click at [316, 603] on span "[PERSON_NAME]" at bounding box center [352, 606] width 73 height 13
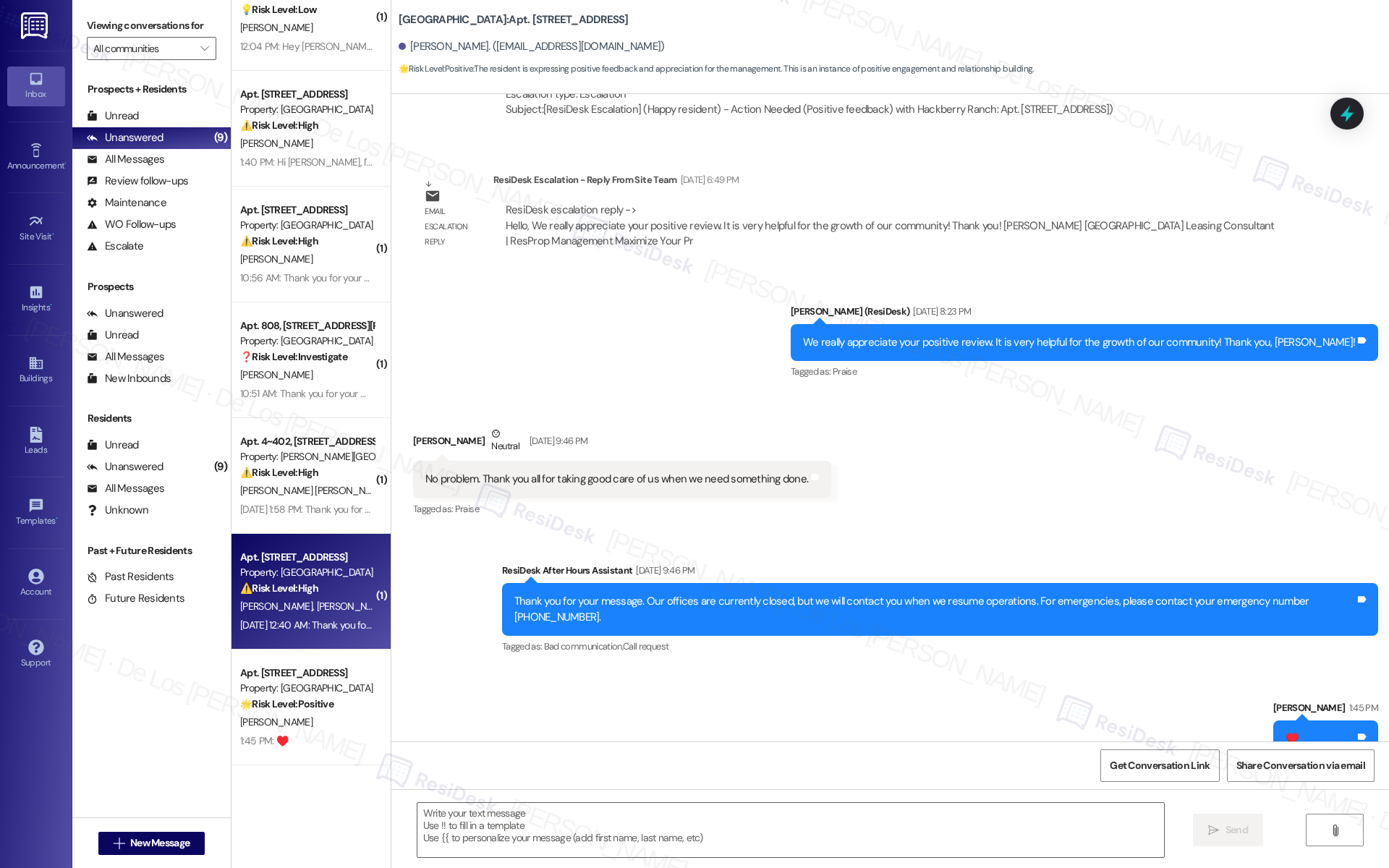
type textarea "Fetching suggested responses. Please feel free to read through the conversation…"
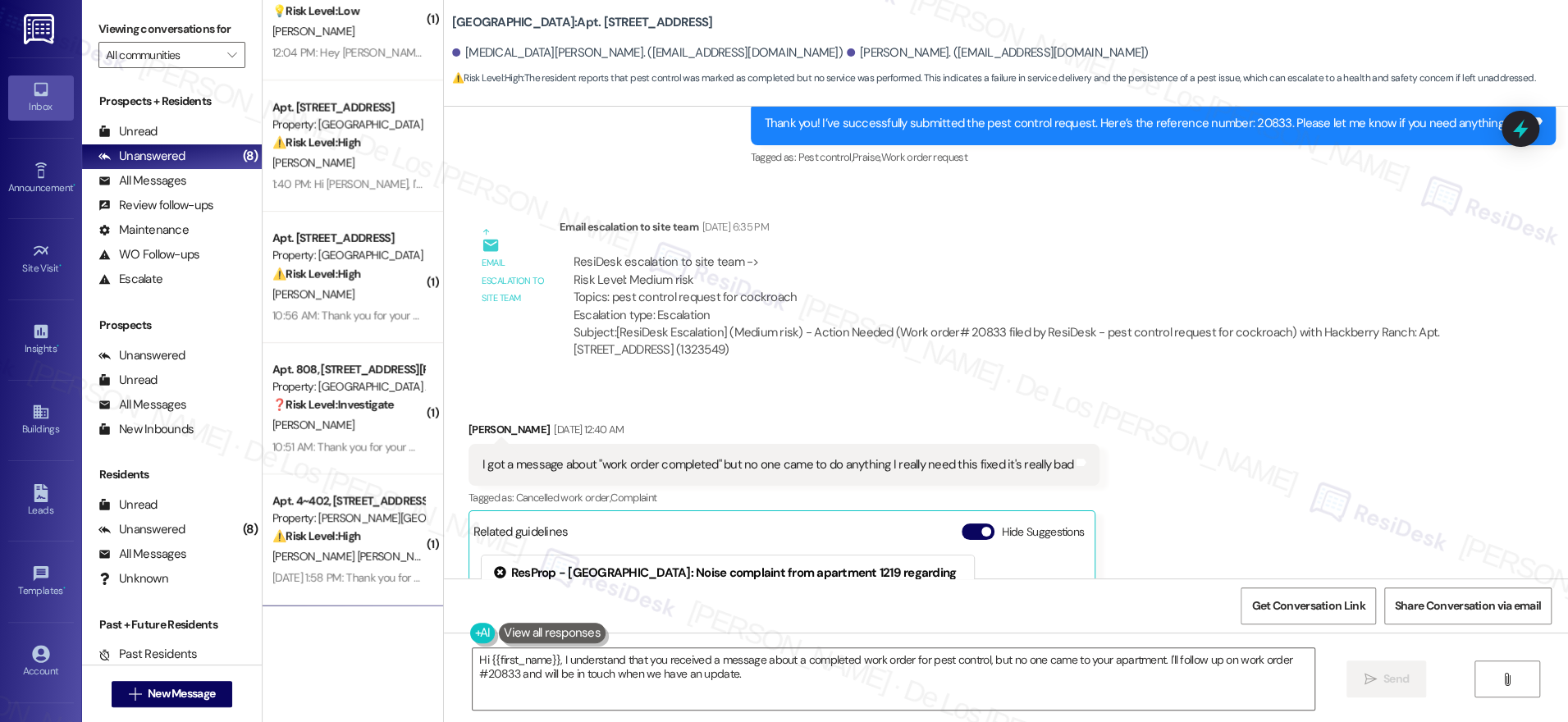
scroll to position [15001, 0]
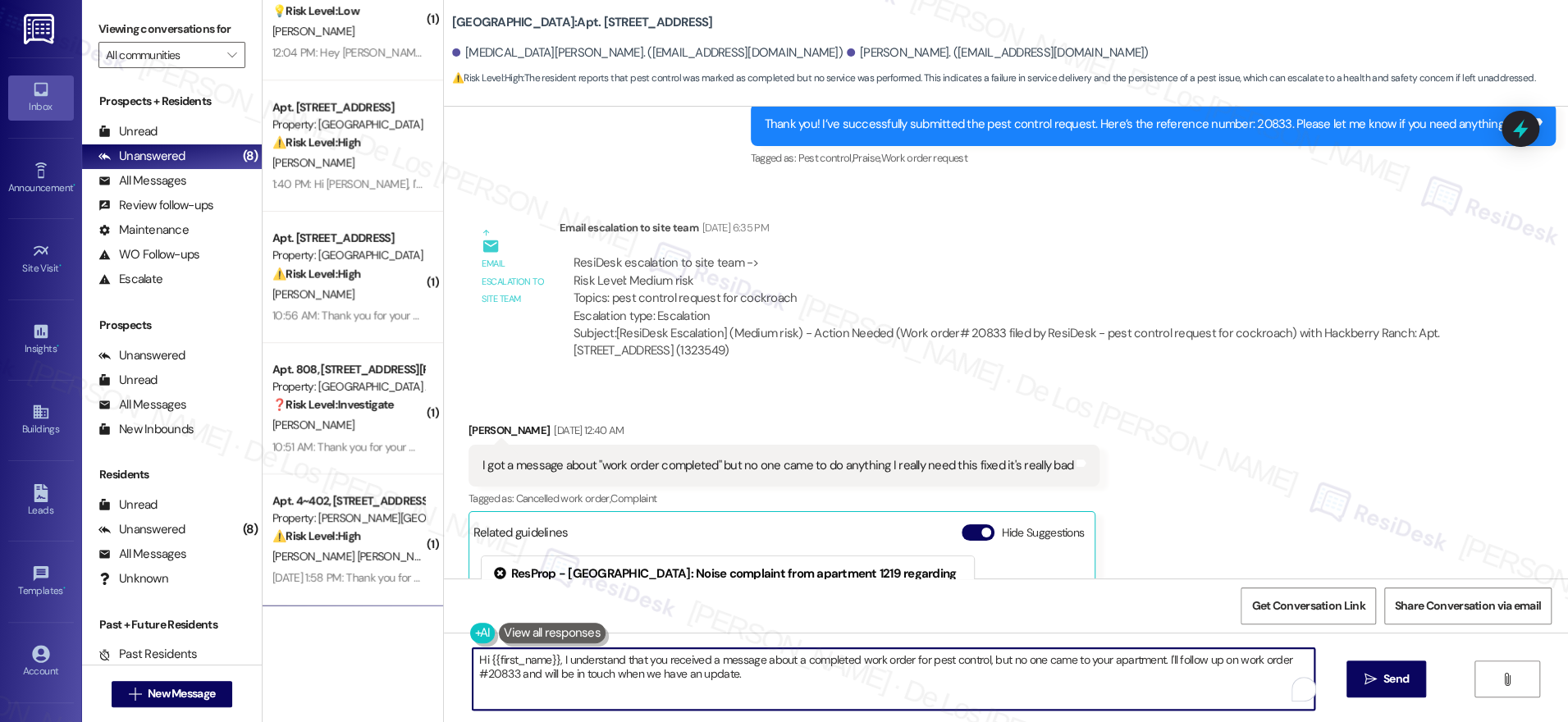
drag, startPoint x: 1153, startPoint y: 658, endPoint x: 1216, endPoint y: 681, distance: 67.1
click at [1216, 681] on textarea "Hi {{first_name}}, I understand that you received a message about a completed w…" at bounding box center [894, 679] width 842 height 62
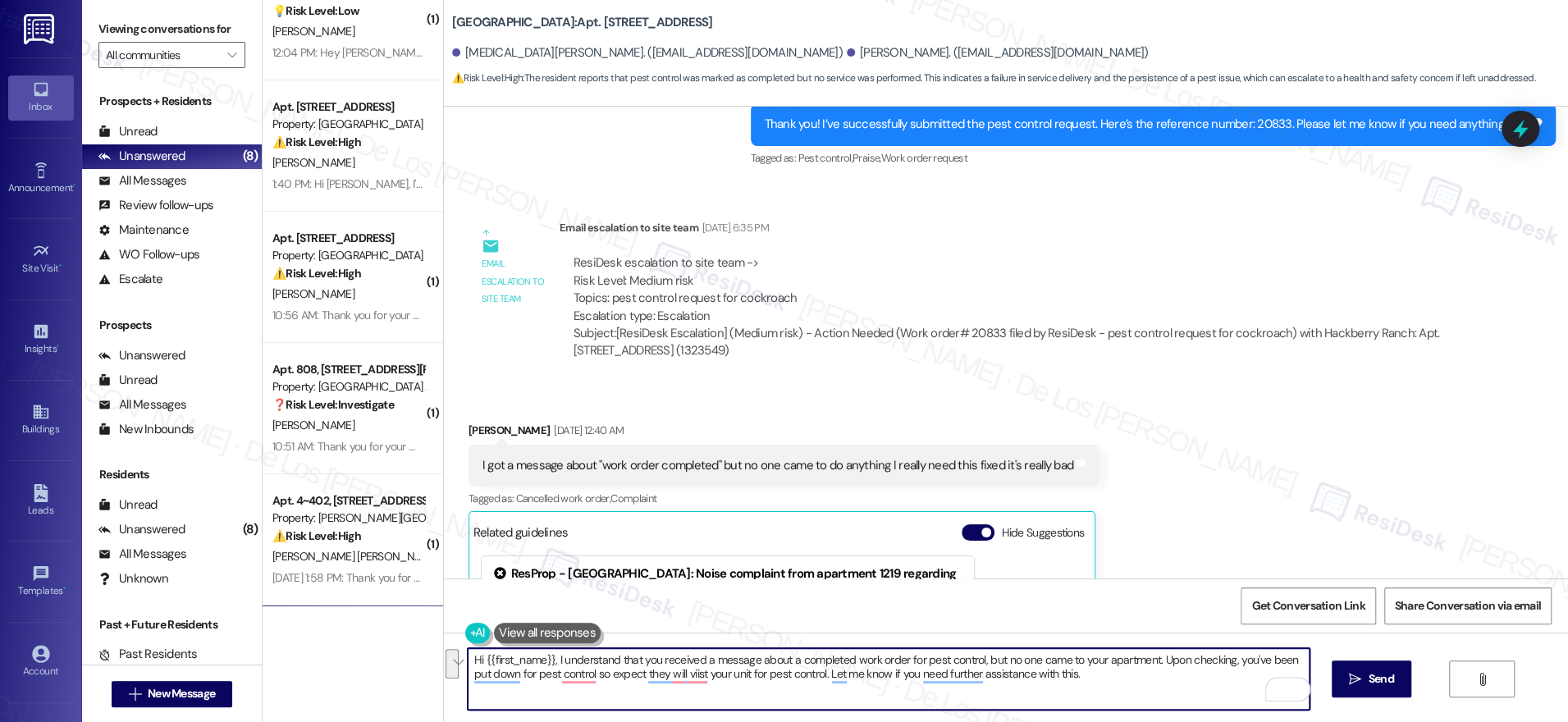
paste textarea "saw that you got a message saying the pest control work order was completed, bu…"
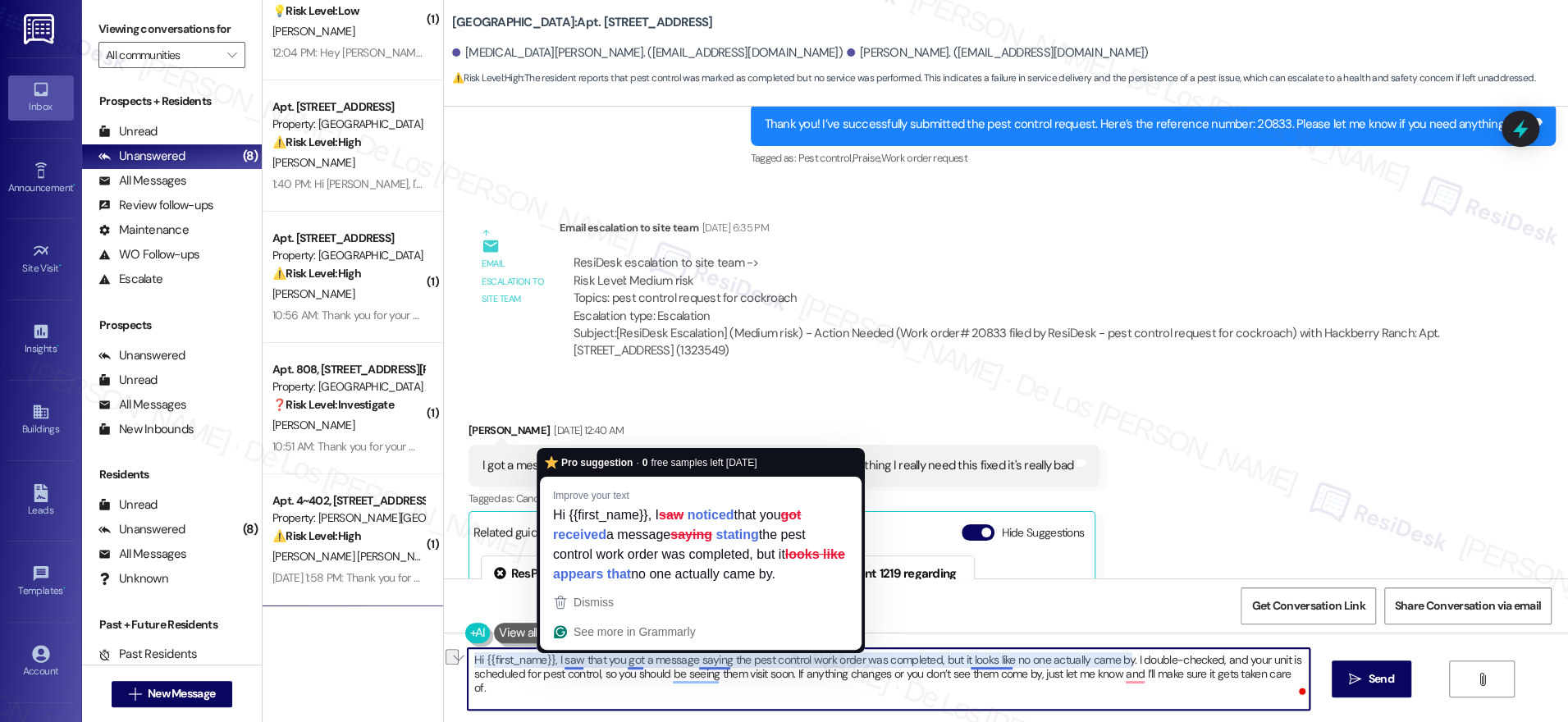
drag, startPoint x: 590, startPoint y: 660, endPoint x: 552, endPoint y: 653, distance: 38.6
click at [552, 653] on textarea "Hi {{first_name}}, I saw that you got a message saying the pest control work or…" at bounding box center [889, 679] width 842 height 62
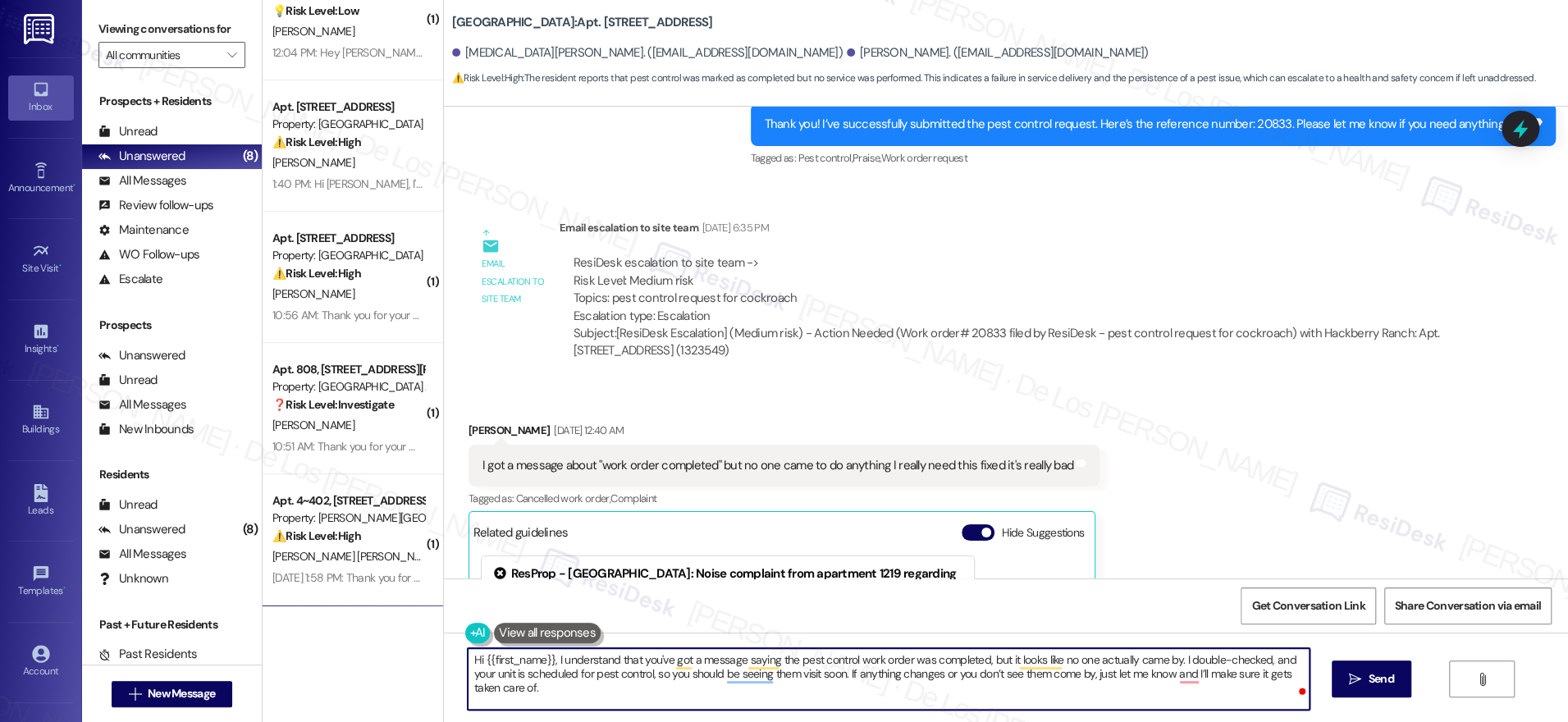
click at [890, 677] on textarea "Hi {{first_name}}, I understand that you've got a message saying the pest contr…" at bounding box center [889, 679] width 842 height 62
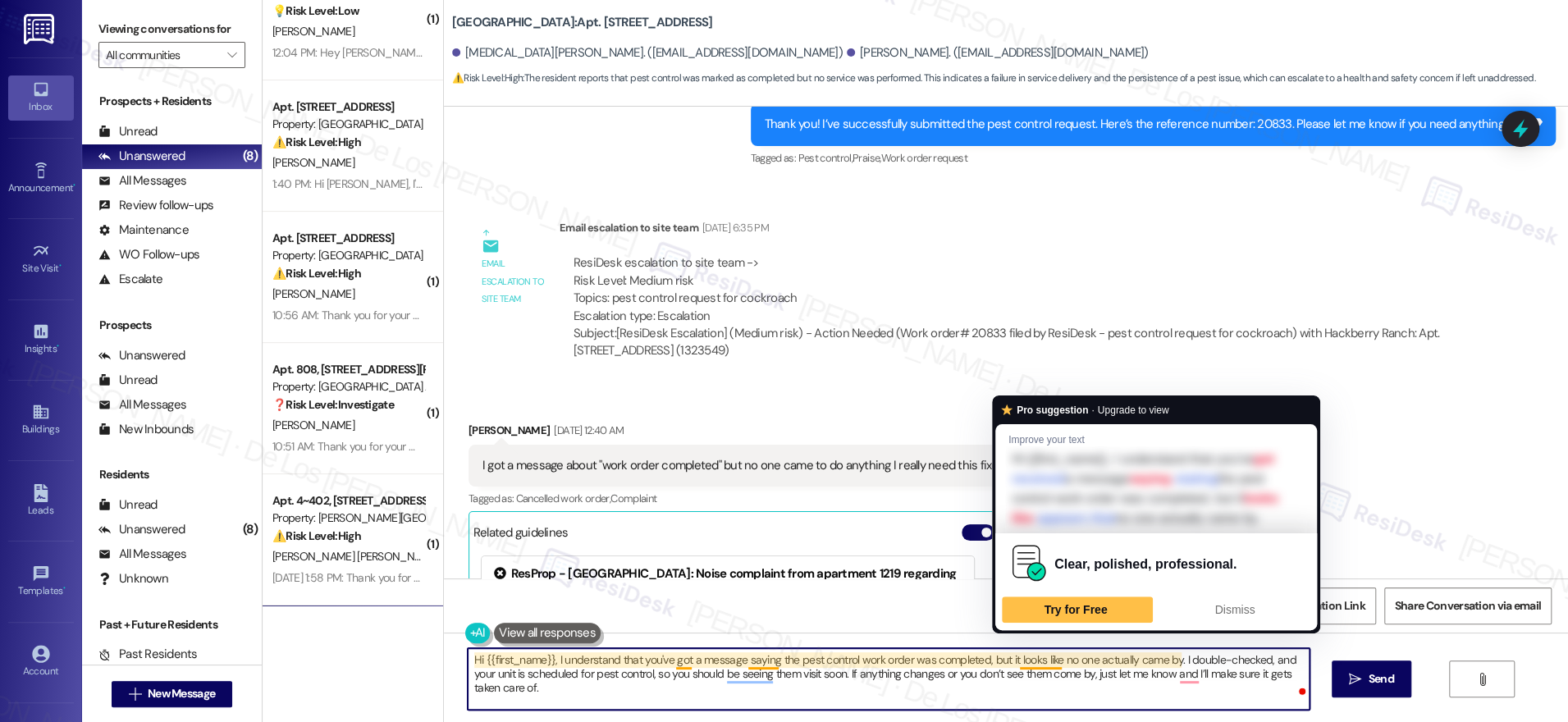
click at [1046, 660] on textarea "Hi {{first_name}}, I understand that you've got a message saying the pest contr…" at bounding box center [889, 679] width 842 height 62
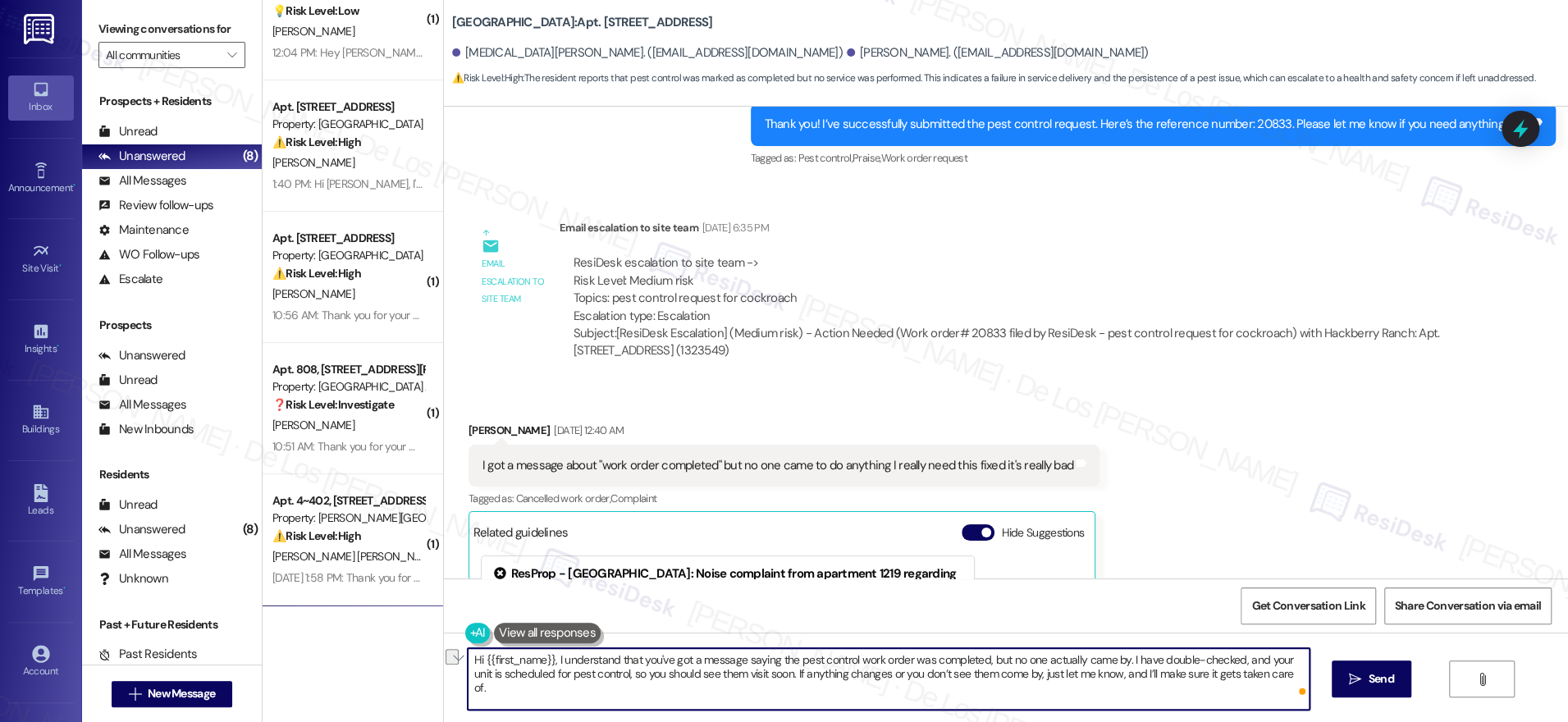
drag, startPoint x: 774, startPoint y: 674, endPoint x: 1154, endPoint y: 707, distance: 381.4
click at [1154, 707] on textarea "Hi {{first_name}}, I understand that you've got a message saying the pest contr…" at bounding box center [889, 679] width 842 height 62
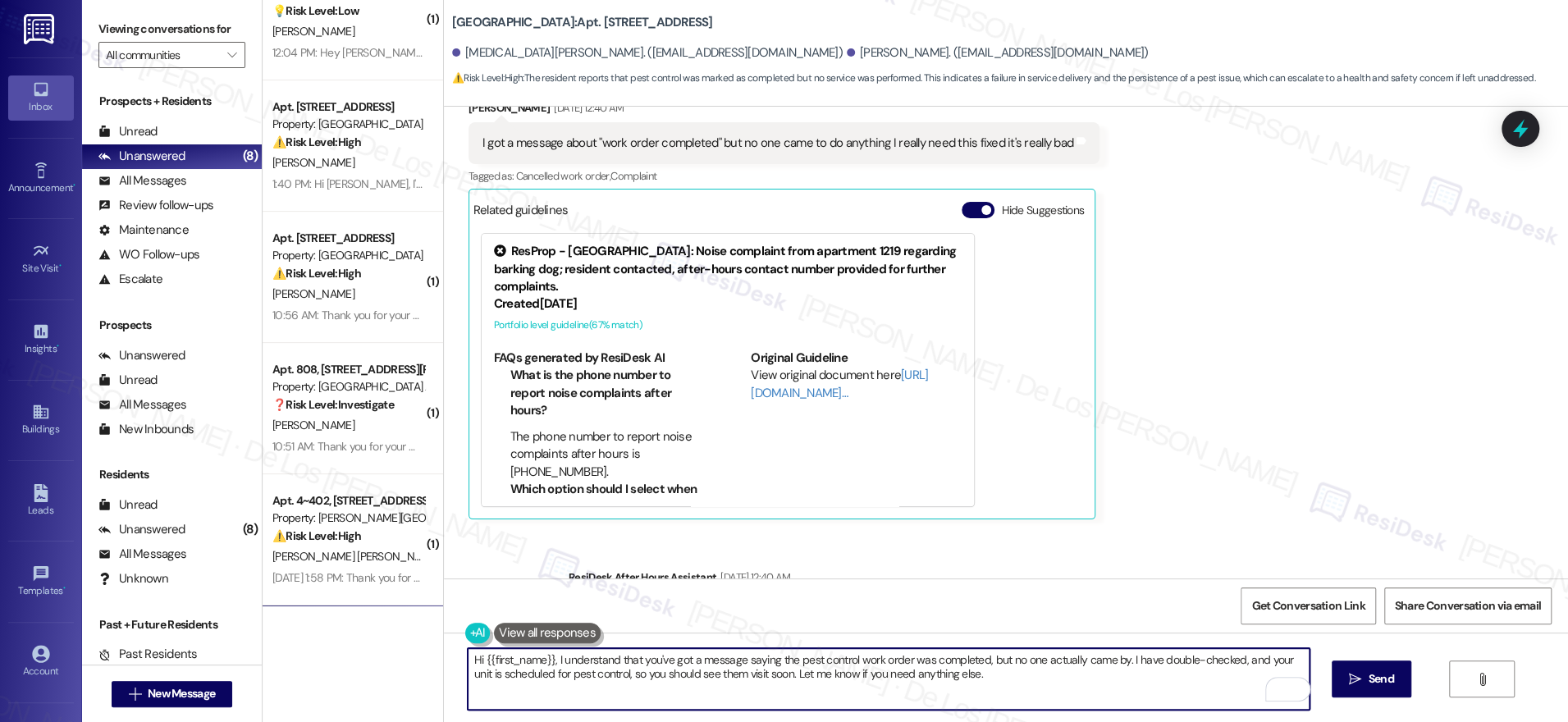
scroll to position [15371, 0]
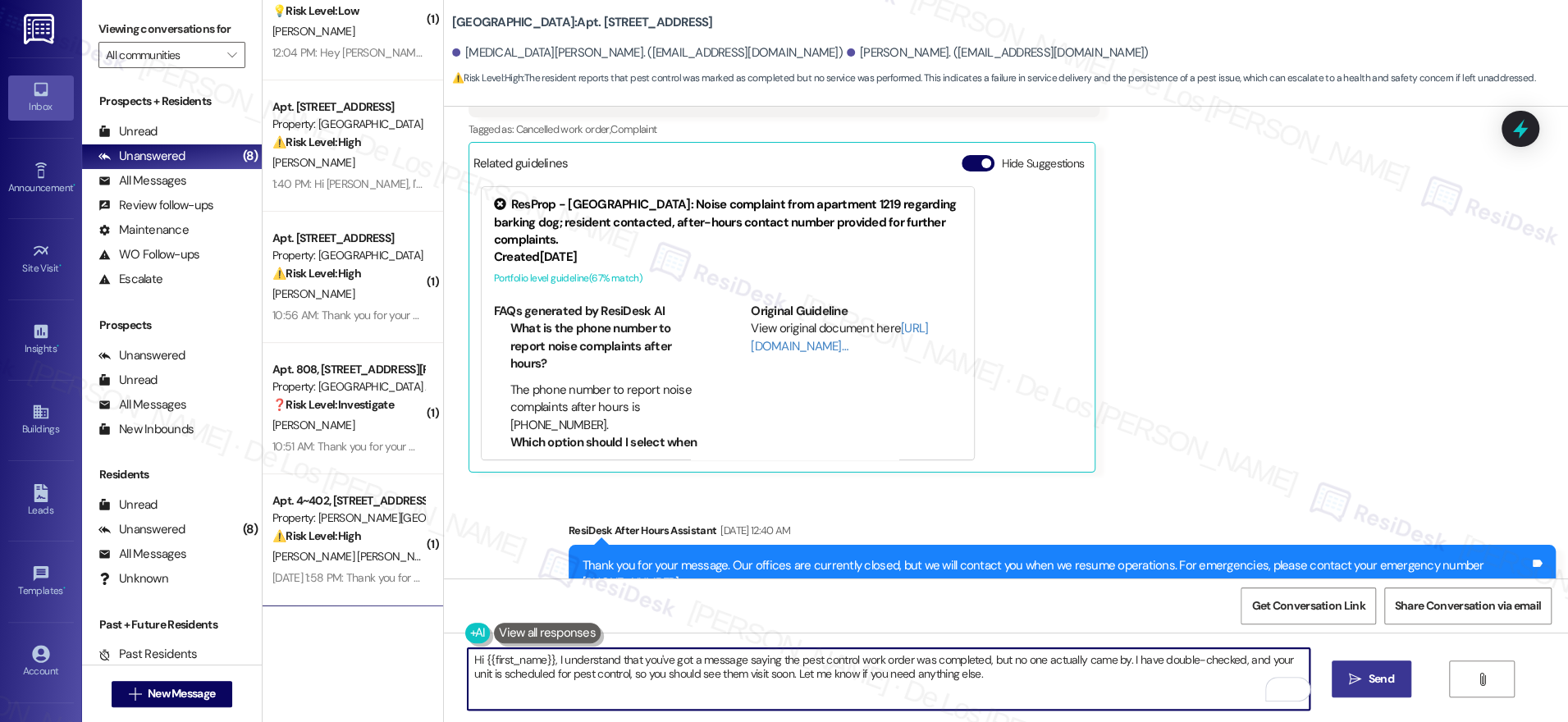
type textarea "Hi {{first_name}}, I understand that you've got a message saying the pest contr…"
click at [1372, 679] on span "Send" at bounding box center [1381, 679] width 25 height 17
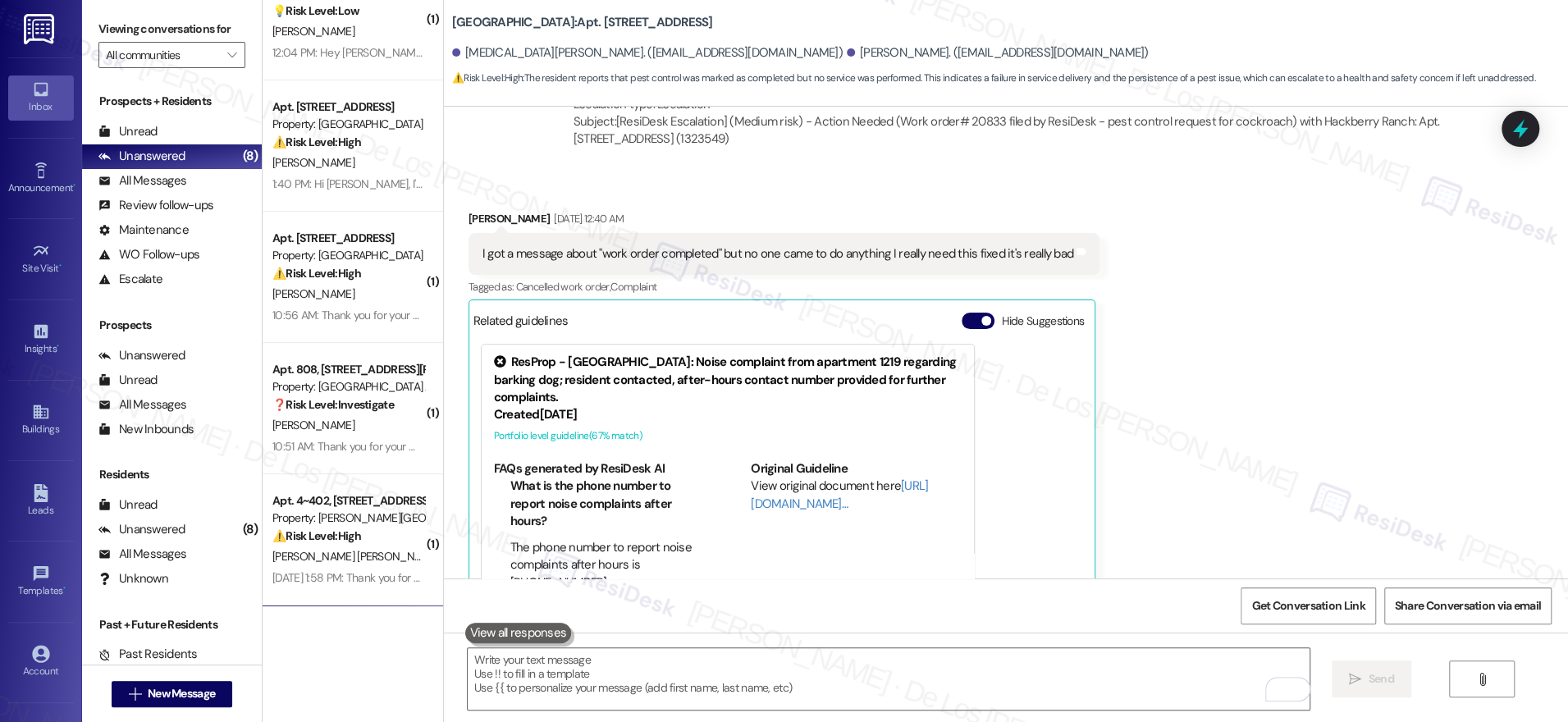
scroll to position [15502, 0]
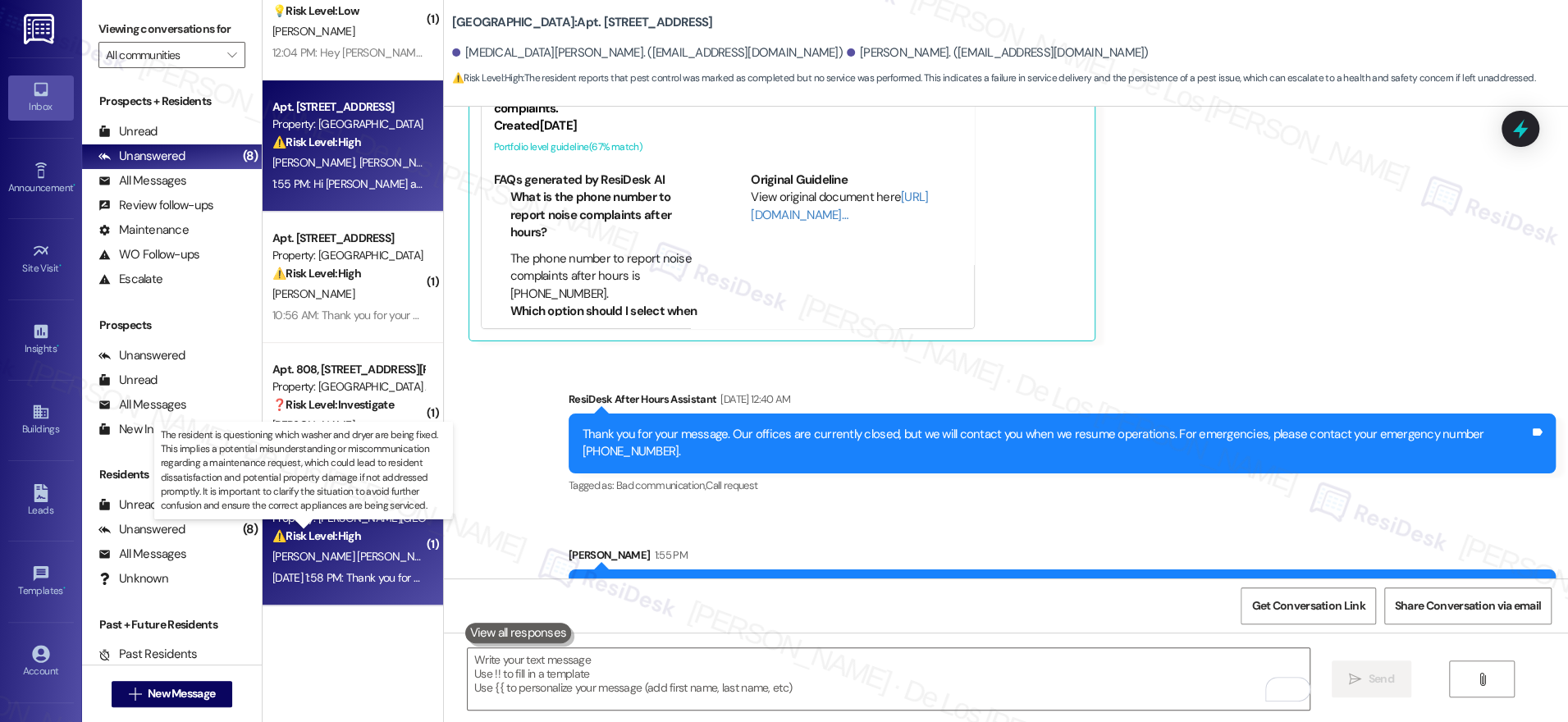
click at [318, 532] on strong "⚠️ Risk Level: High" at bounding box center [317, 535] width 89 height 15
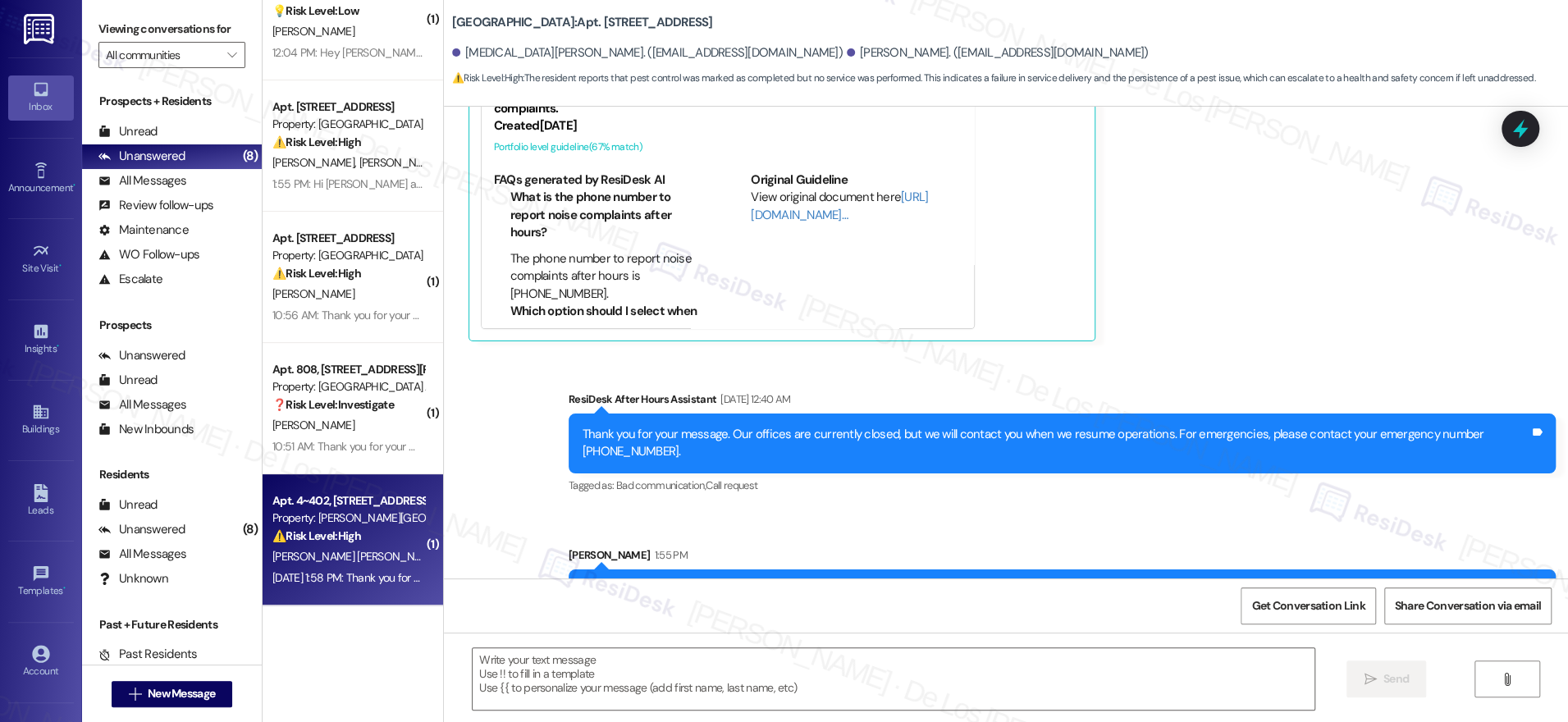
type textarea "Fetching suggested responses. Please feel free to read through the conversation…"
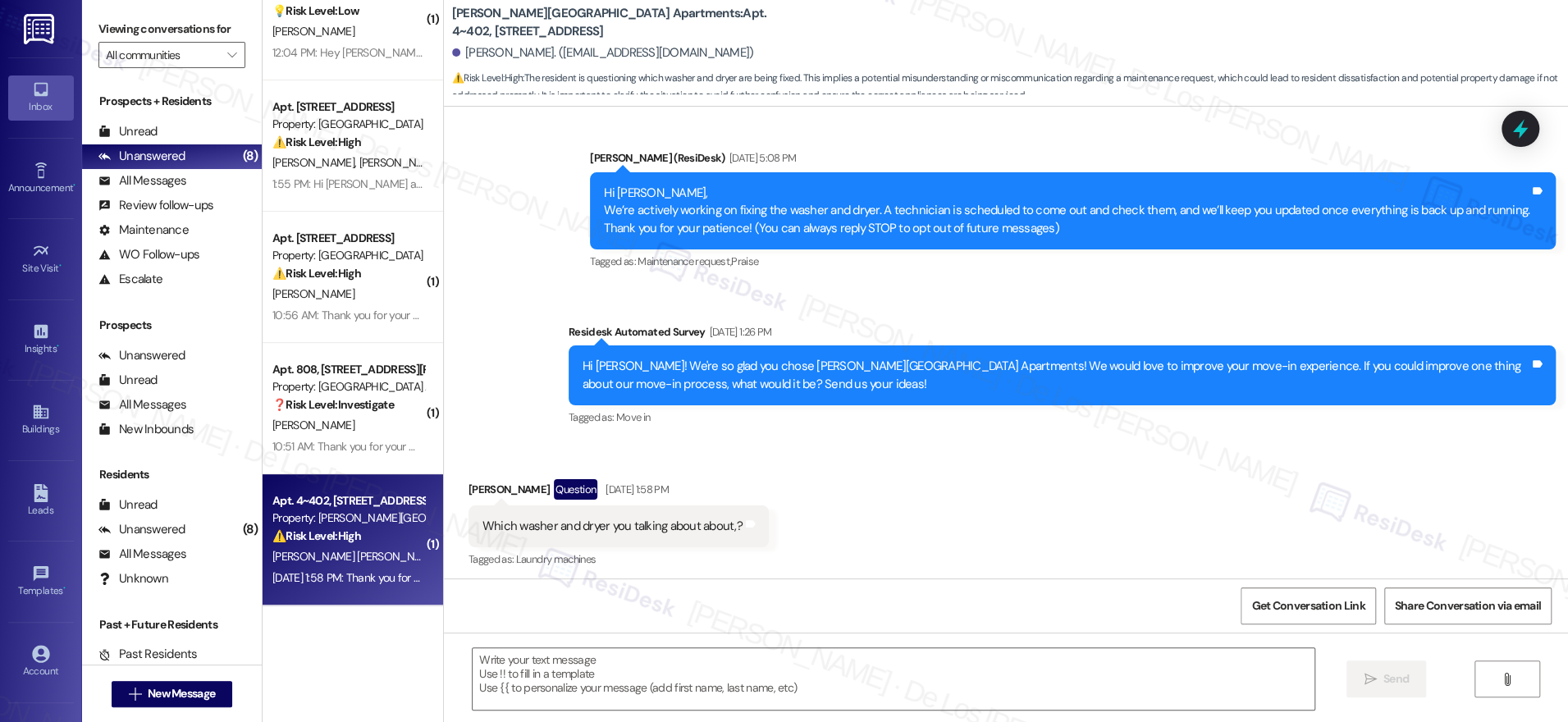
type textarea "Fetching suggested responses. Please feel free to read through the conversation…"
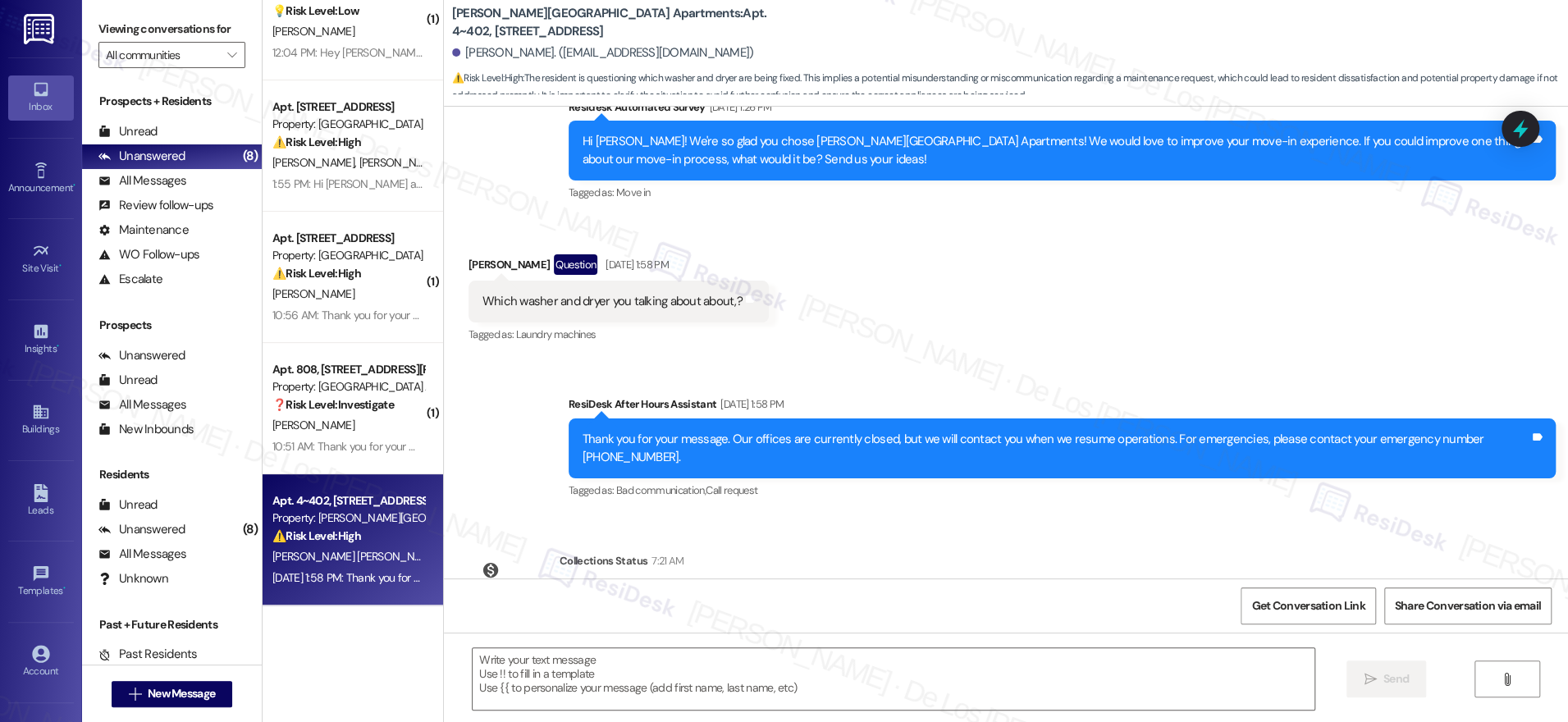
scroll to position [417, 0]
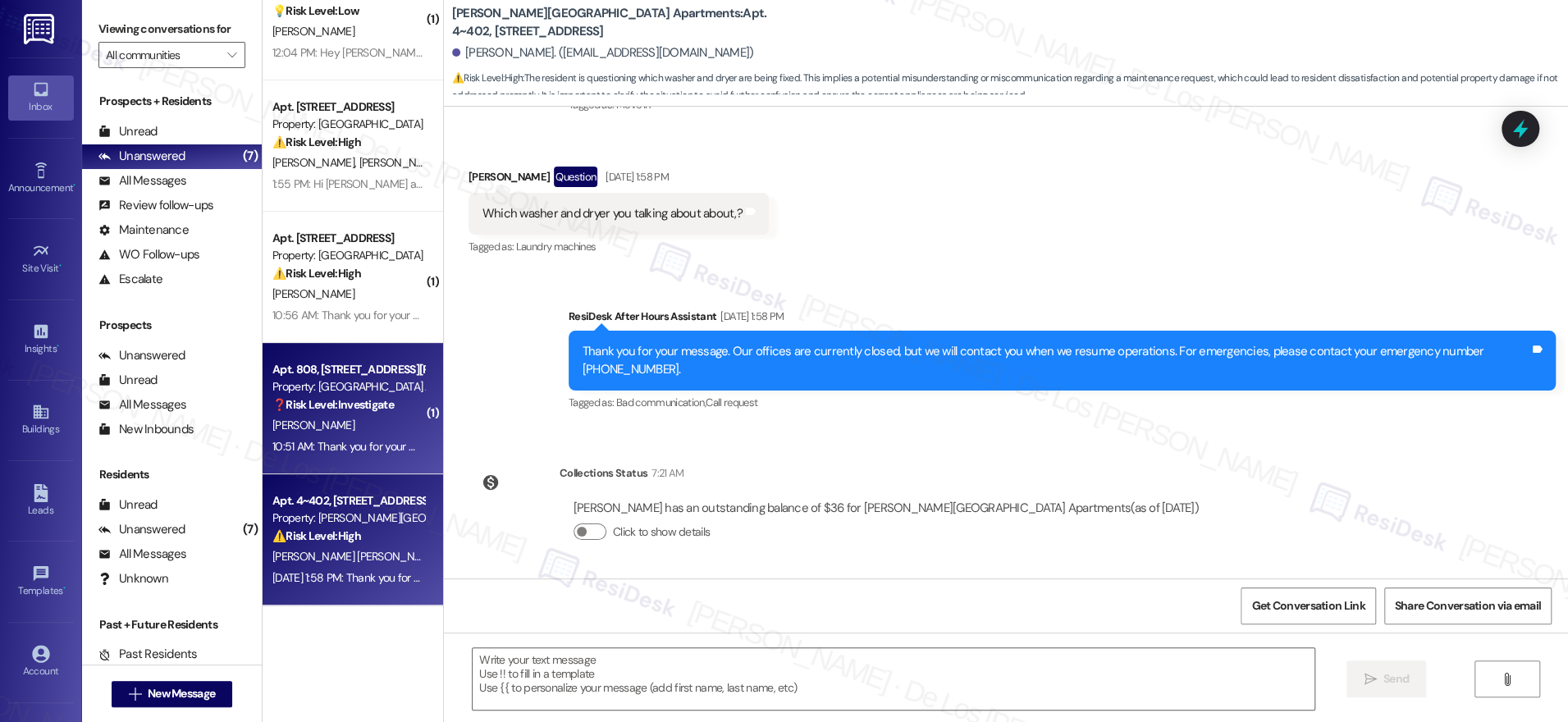
click at [344, 402] on strong "❓ Risk Level: Investigate" at bounding box center [333, 404] width 121 height 15
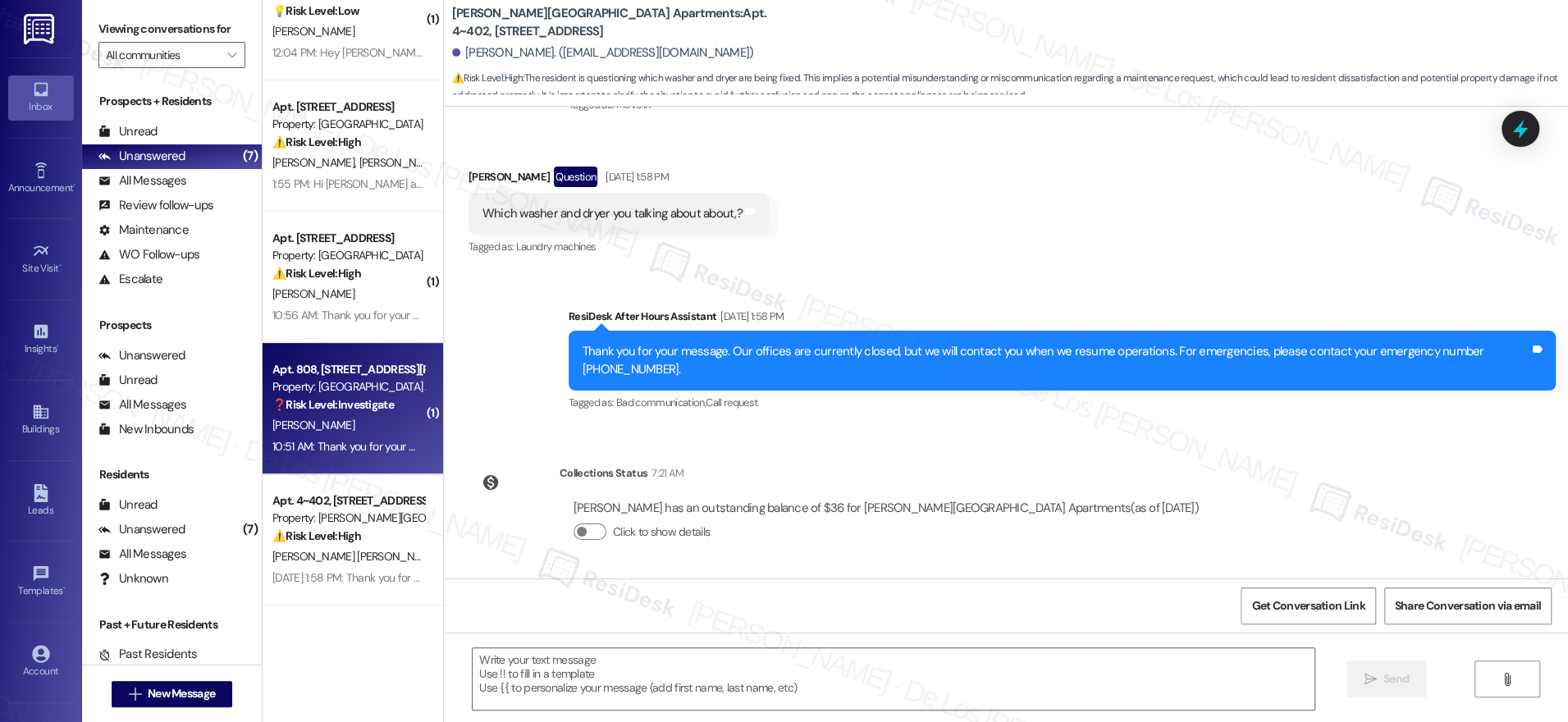
type textarea "Fetching suggested responses. Please feel free to read through the conversation…"
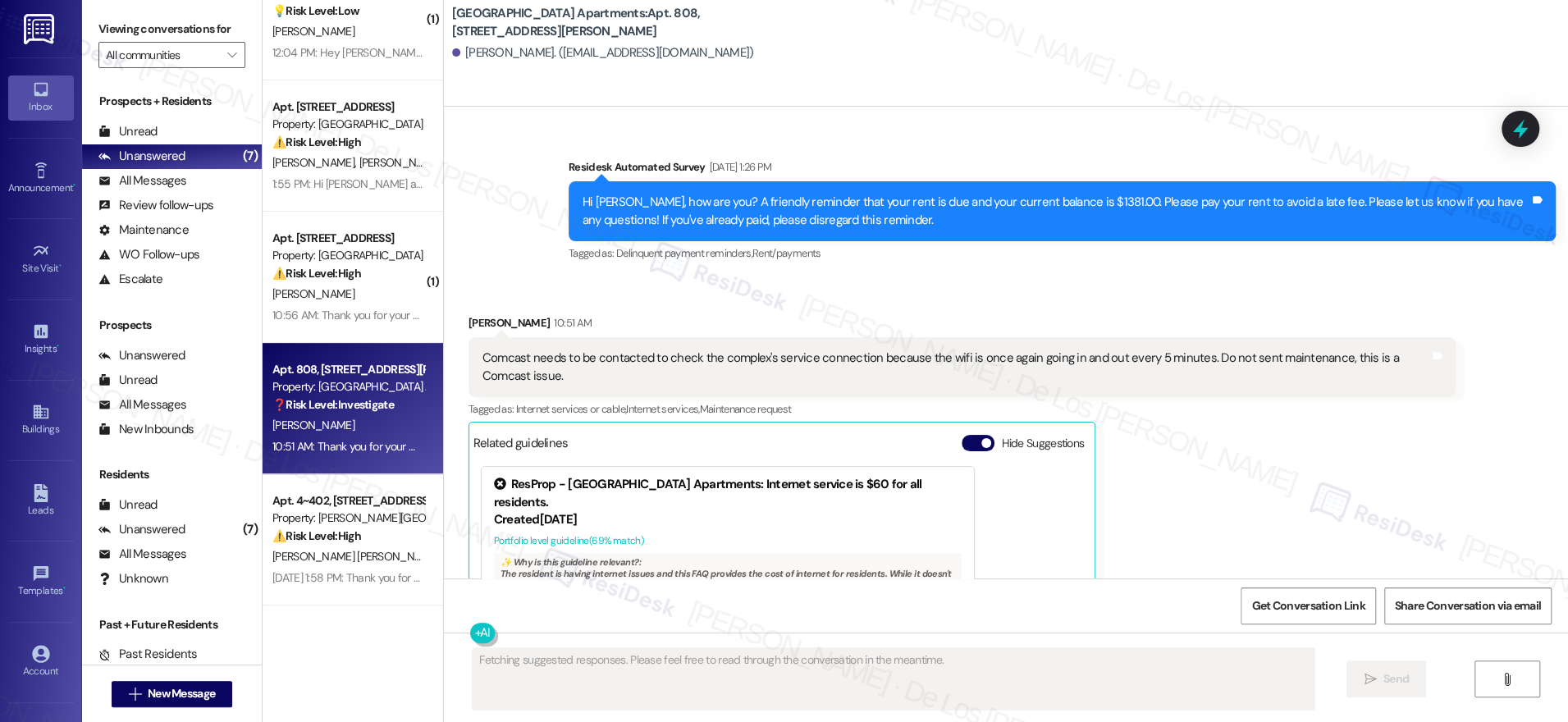
scroll to position [9192, 0]
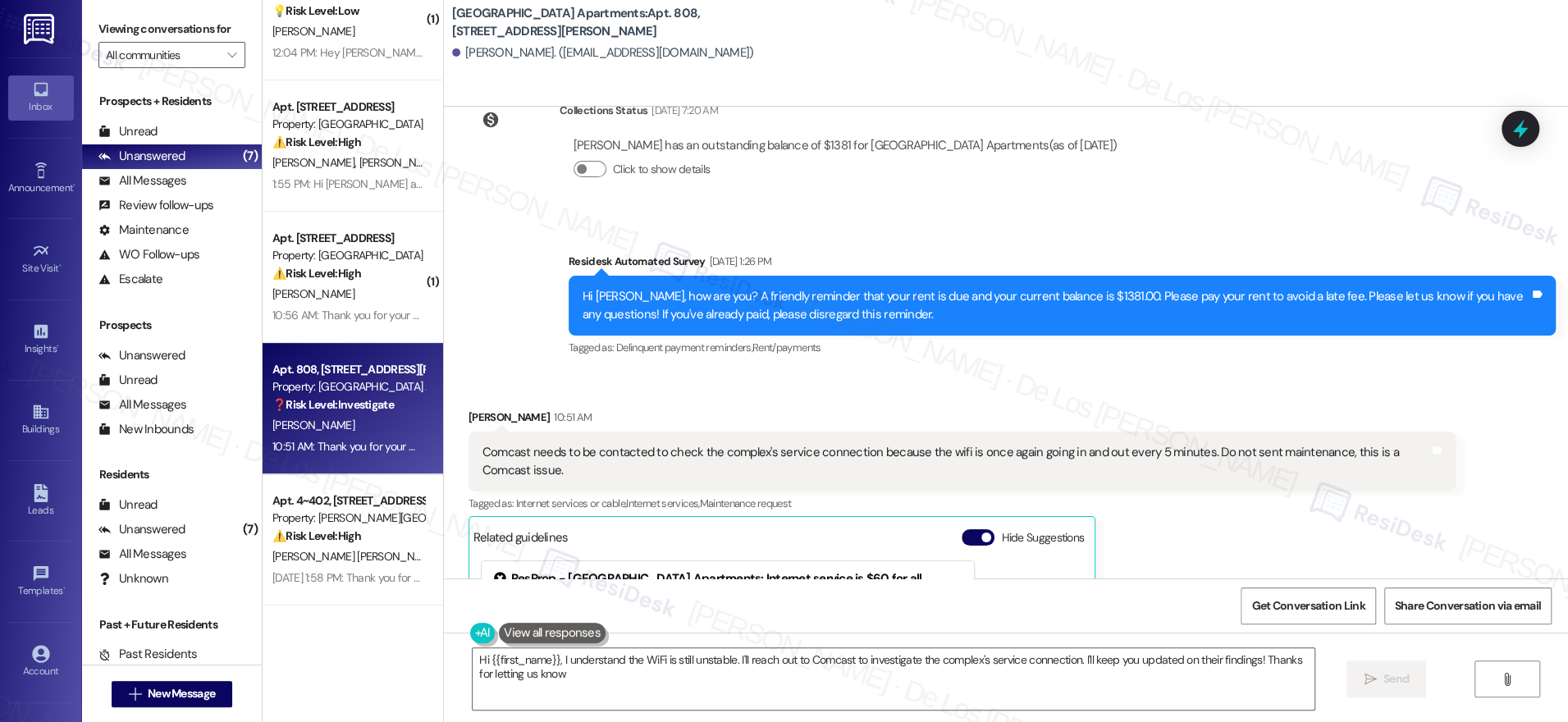
type textarea "Hi {{first_name}}, I understand the WiFi is still unstable. I'll reach out to C…"
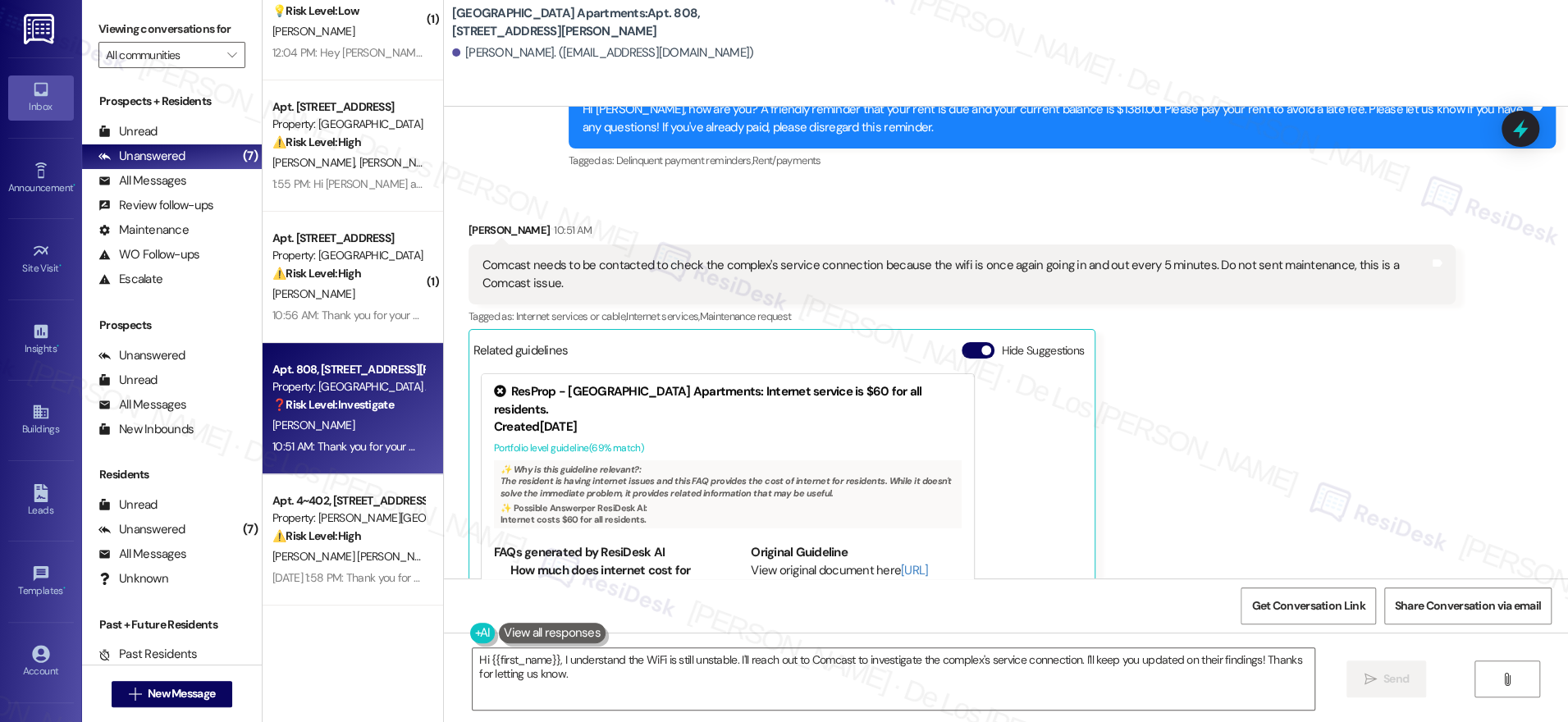
scroll to position [9378, 0]
click at [772, 562] on link "http://res.cl…" at bounding box center [839, 579] width 177 height 34
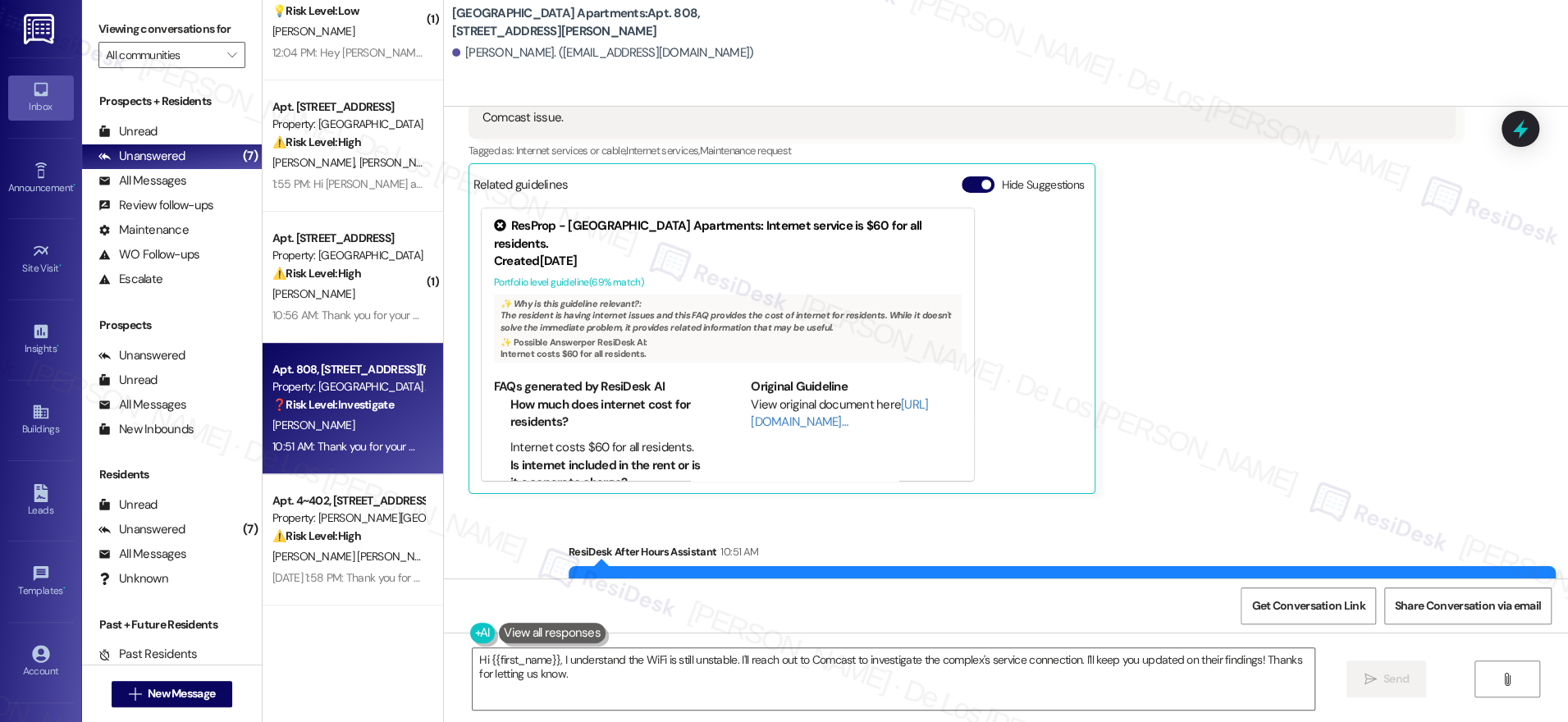
scroll to position [9571, 0]
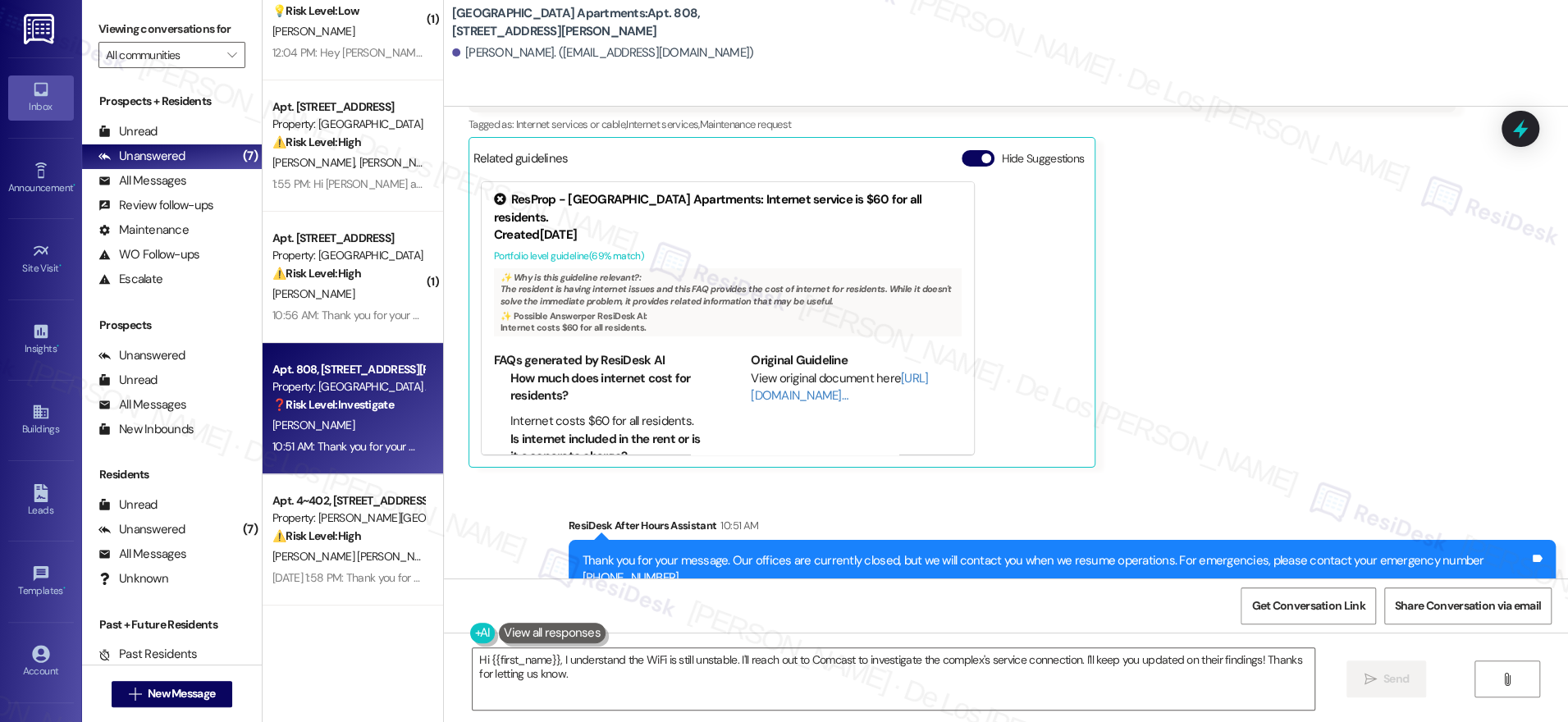
drag, startPoint x: 370, startPoint y: 260, endPoint x: 443, endPoint y: 268, distance: 73.4
click at [370, 260] on div "Property: [GEOGRAPHIC_DATA]" at bounding box center [348, 256] width 152 height 17
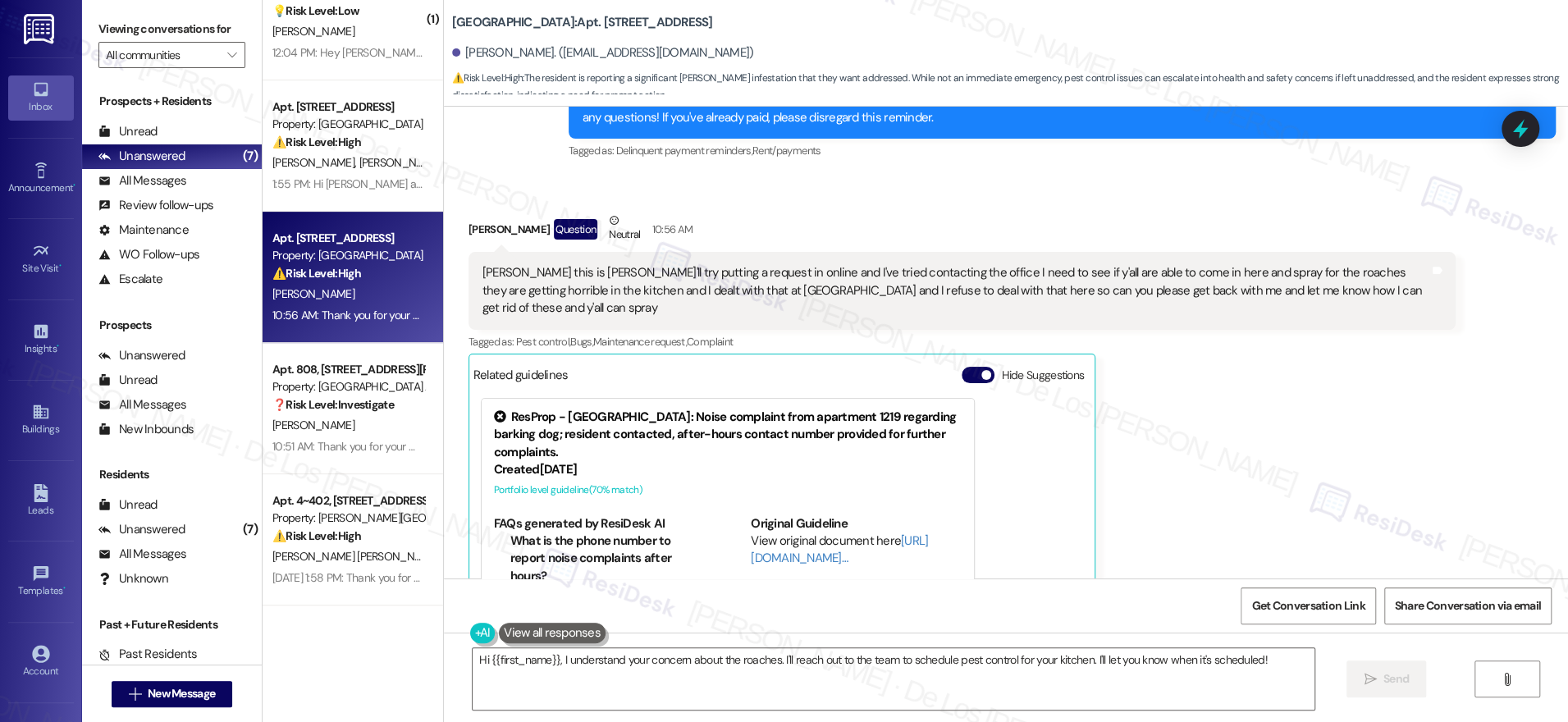
scroll to position [1115, 0]
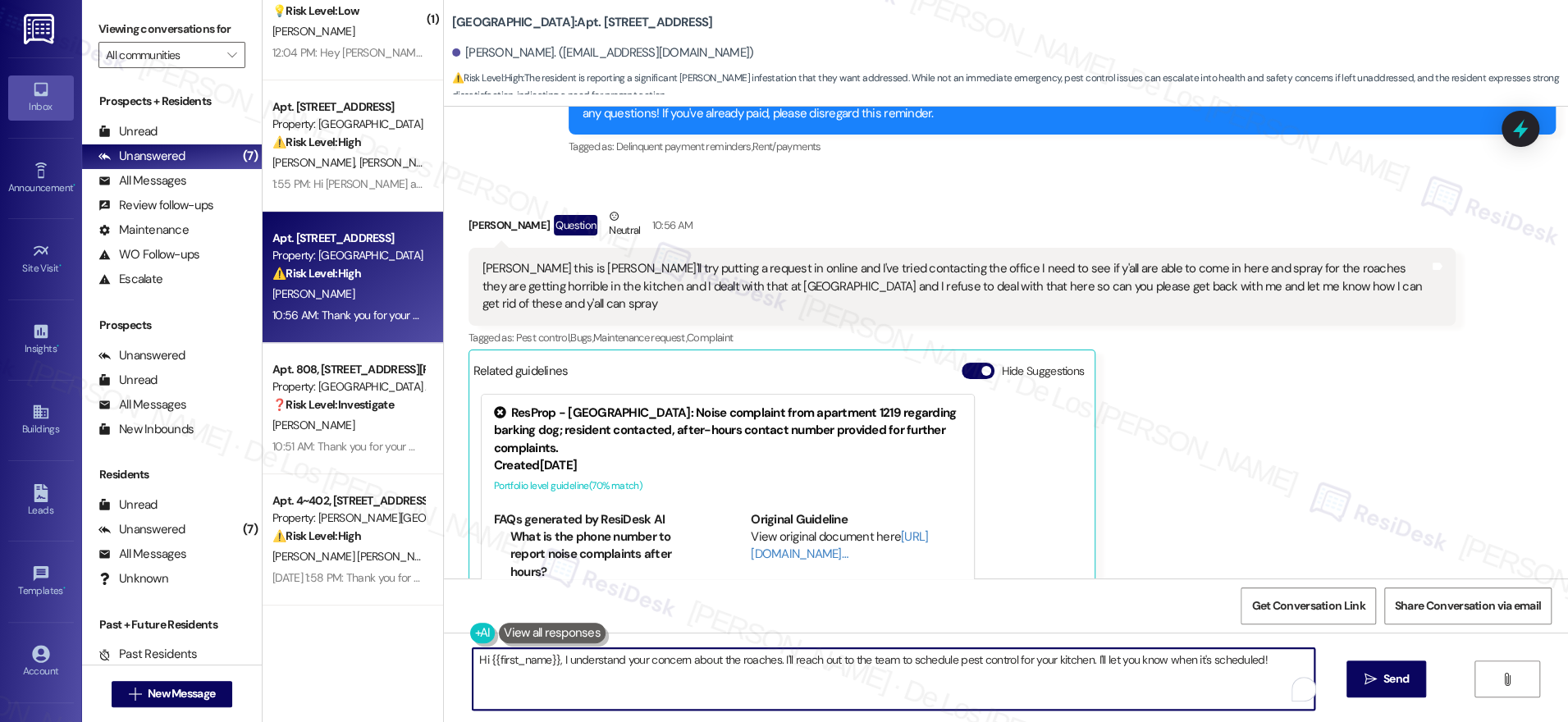
drag, startPoint x: 772, startPoint y: 656, endPoint x: 1044, endPoint y: 708, distance: 276.9
click at [1044, 708] on textarea "Hi {{first_name}}, I understand your concern about the roaches. I'll reach out …" at bounding box center [894, 679] width 842 height 62
type textarea "Hi {{first_name}}, I understand your concern about the roaches. I'm here to asi…"
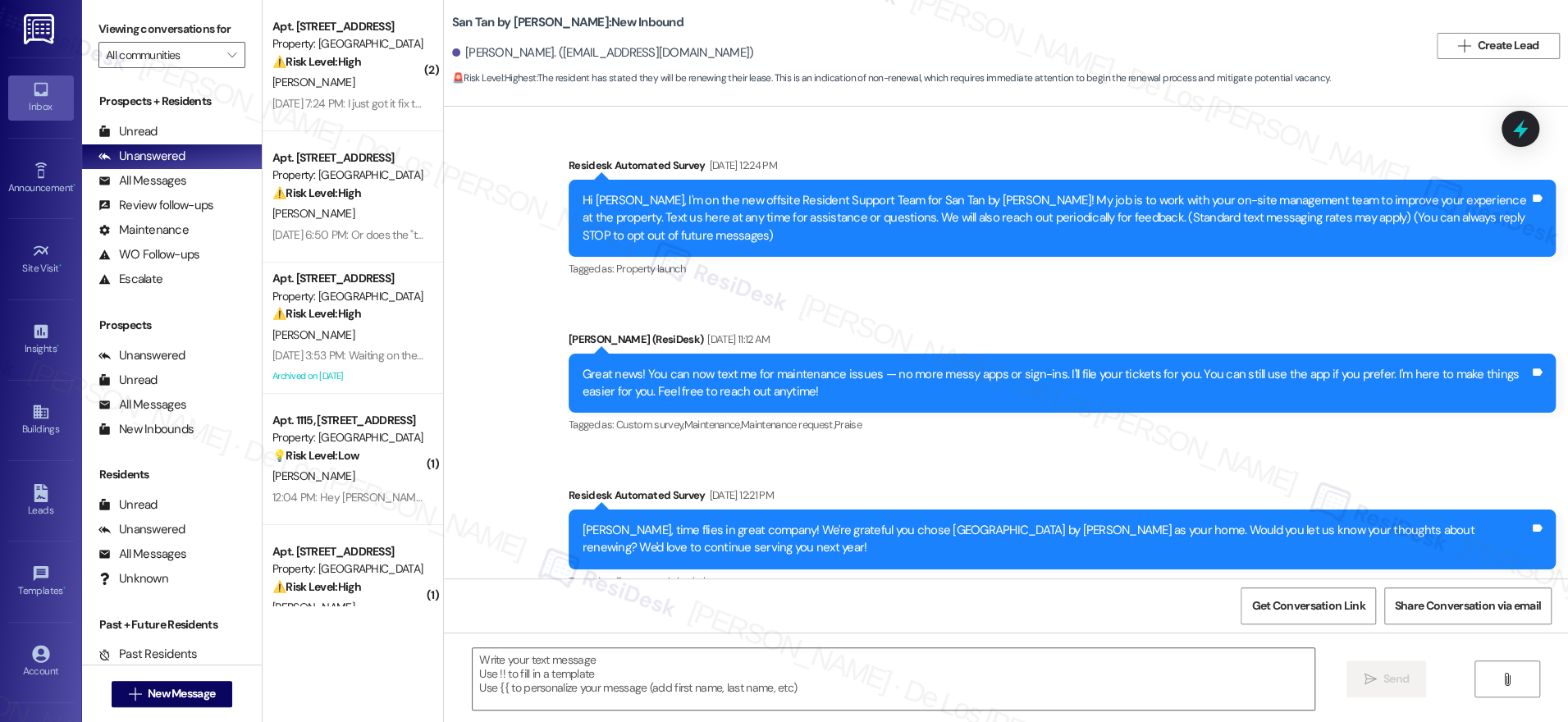
type textarea "Fetching suggested responses. Please feel free to read through the conversation…"
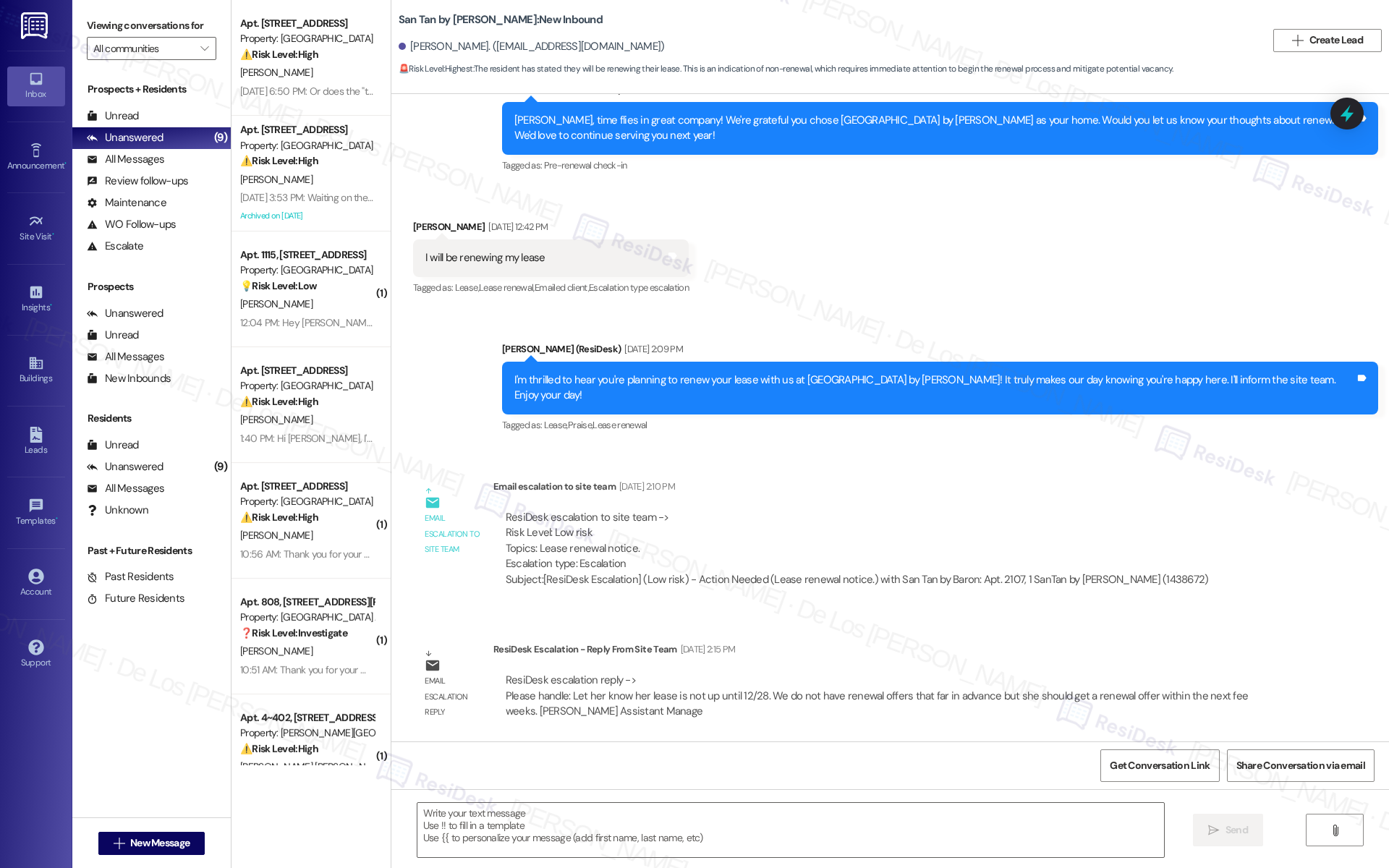
scroll to position [469, 0]
